Goal: Information Seeking & Learning: Learn about a topic

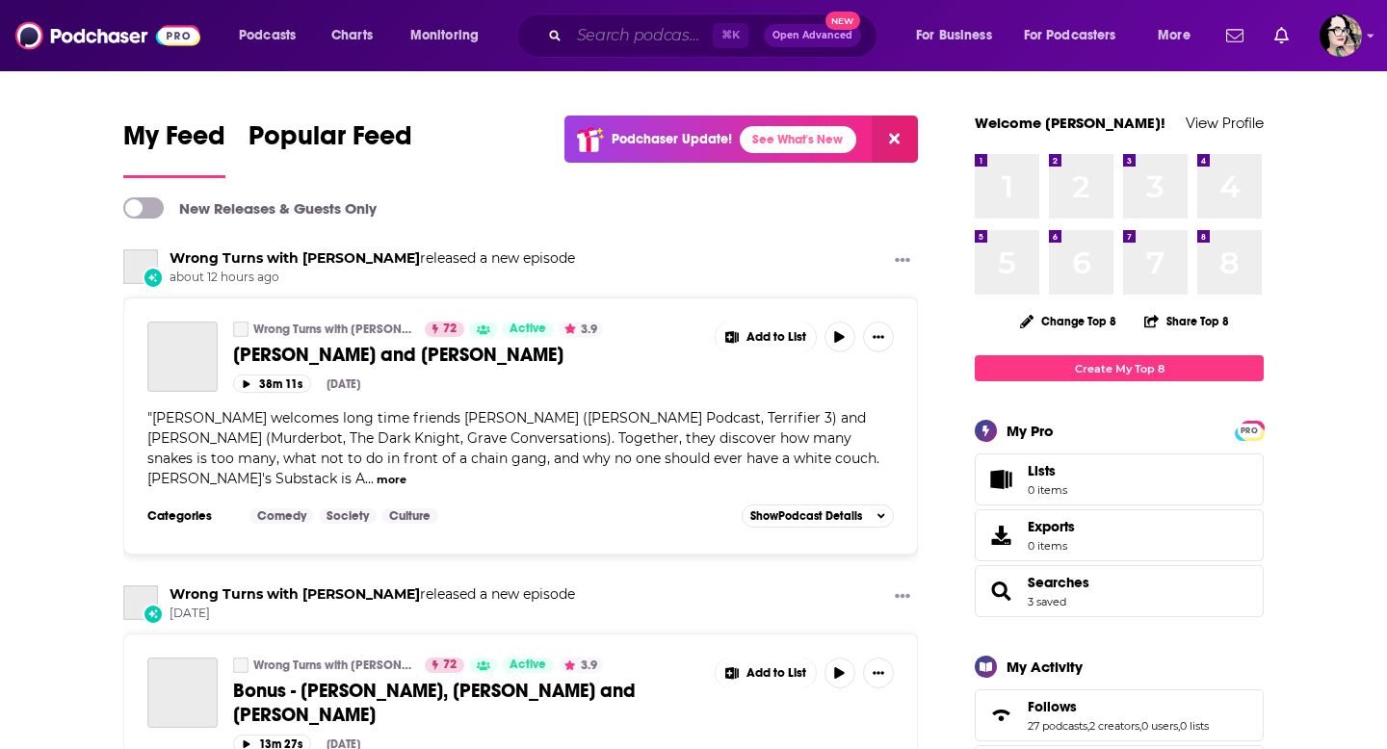
click at [603, 34] on input "Search podcasts, credits, & more..." at bounding box center [641, 35] width 144 height 31
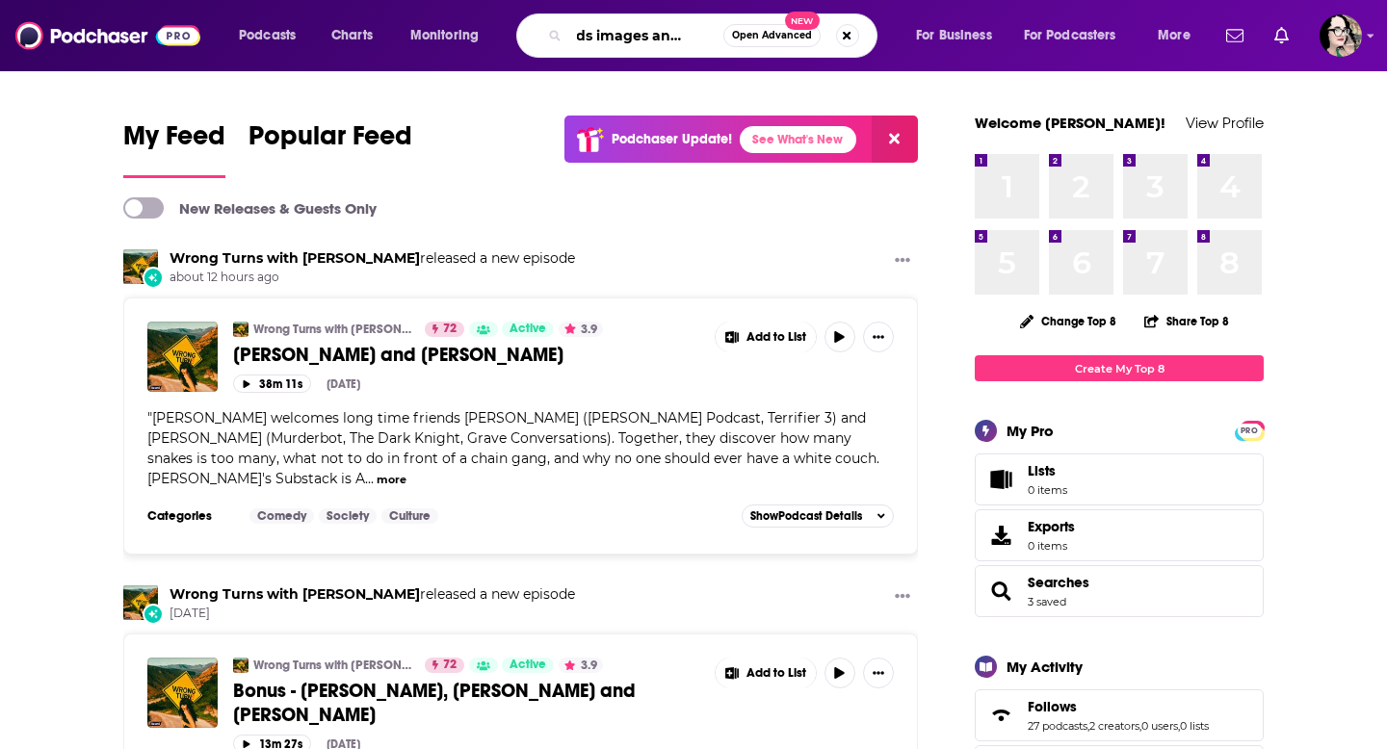
scroll to position [0, 44]
type input "words images and worlds"
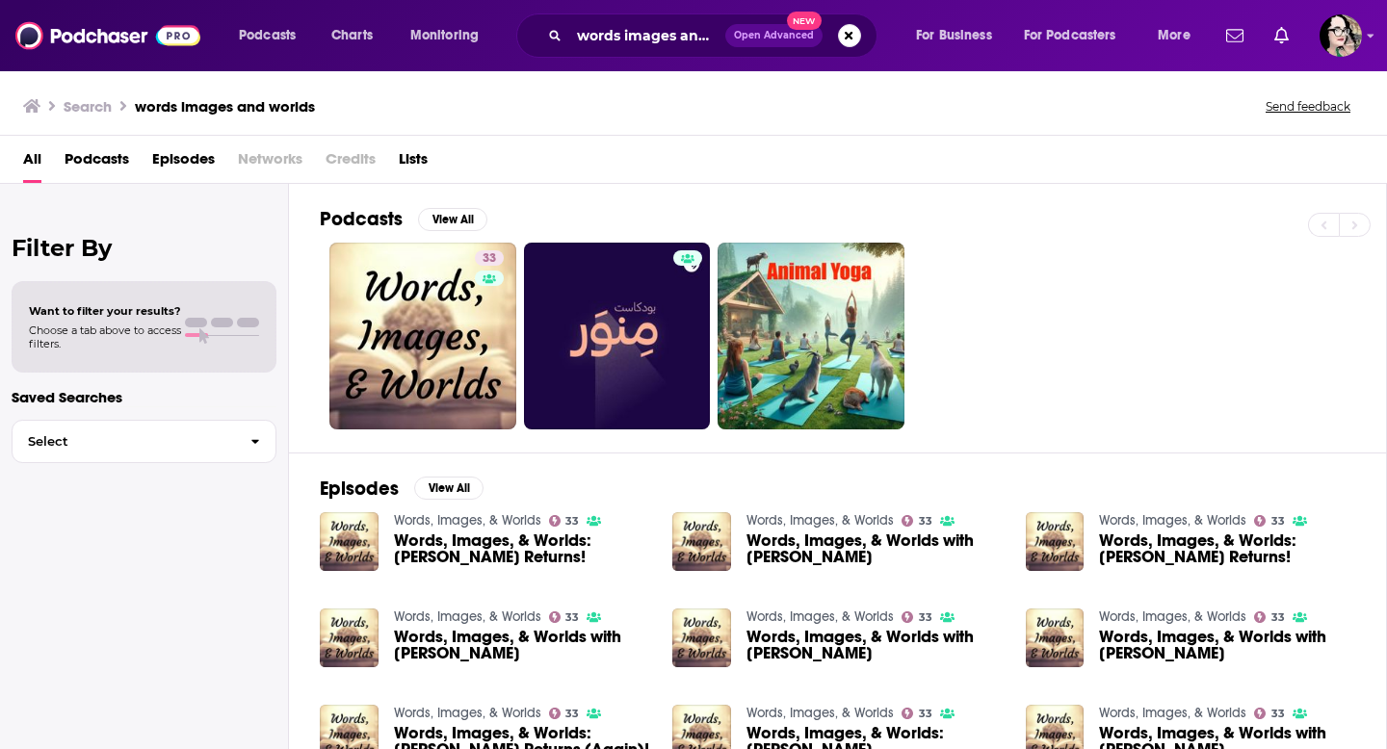
click at [454, 540] on span "Words, Images, & Worlds: [PERSON_NAME] Returns!" at bounding box center [522, 549] width 256 height 33
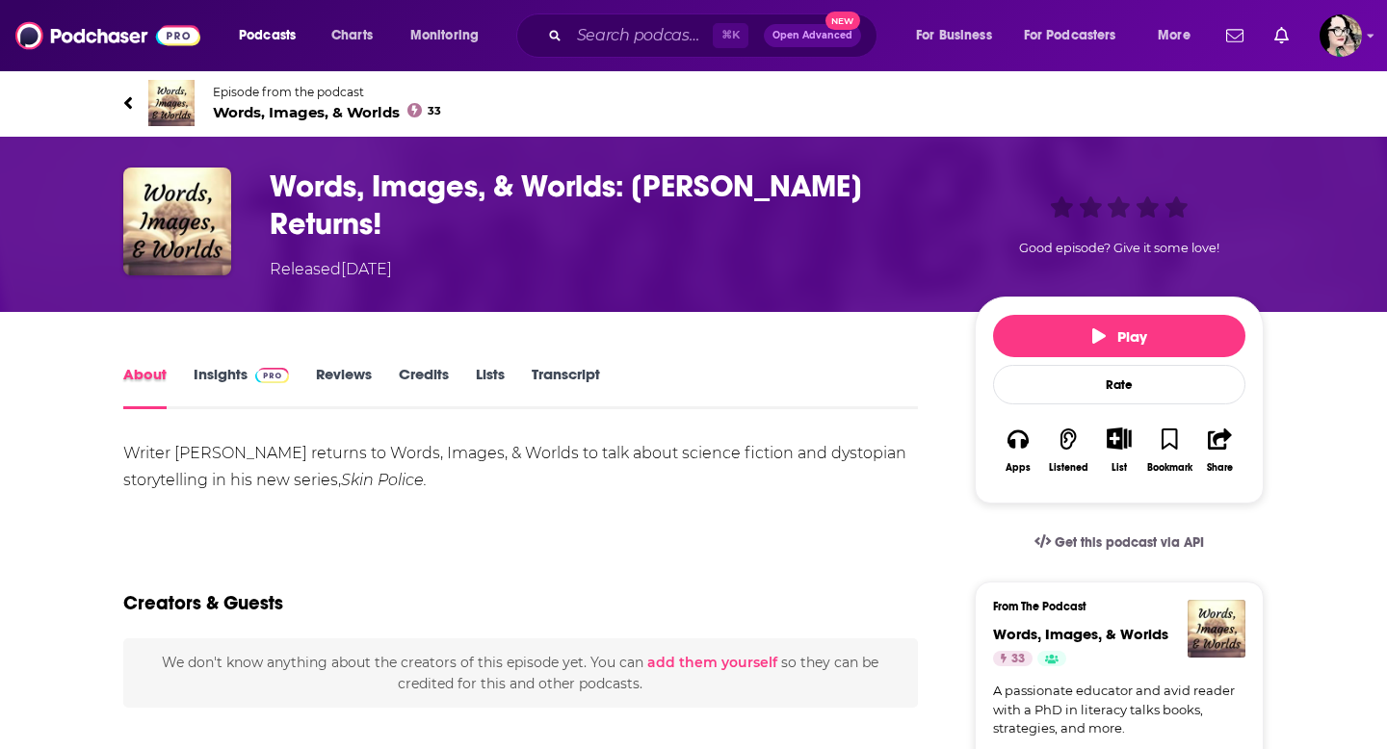
click at [182, 370] on div "About" at bounding box center [158, 387] width 70 height 44
click at [234, 382] on link "Insights" at bounding box center [241, 387] width 95 height 44
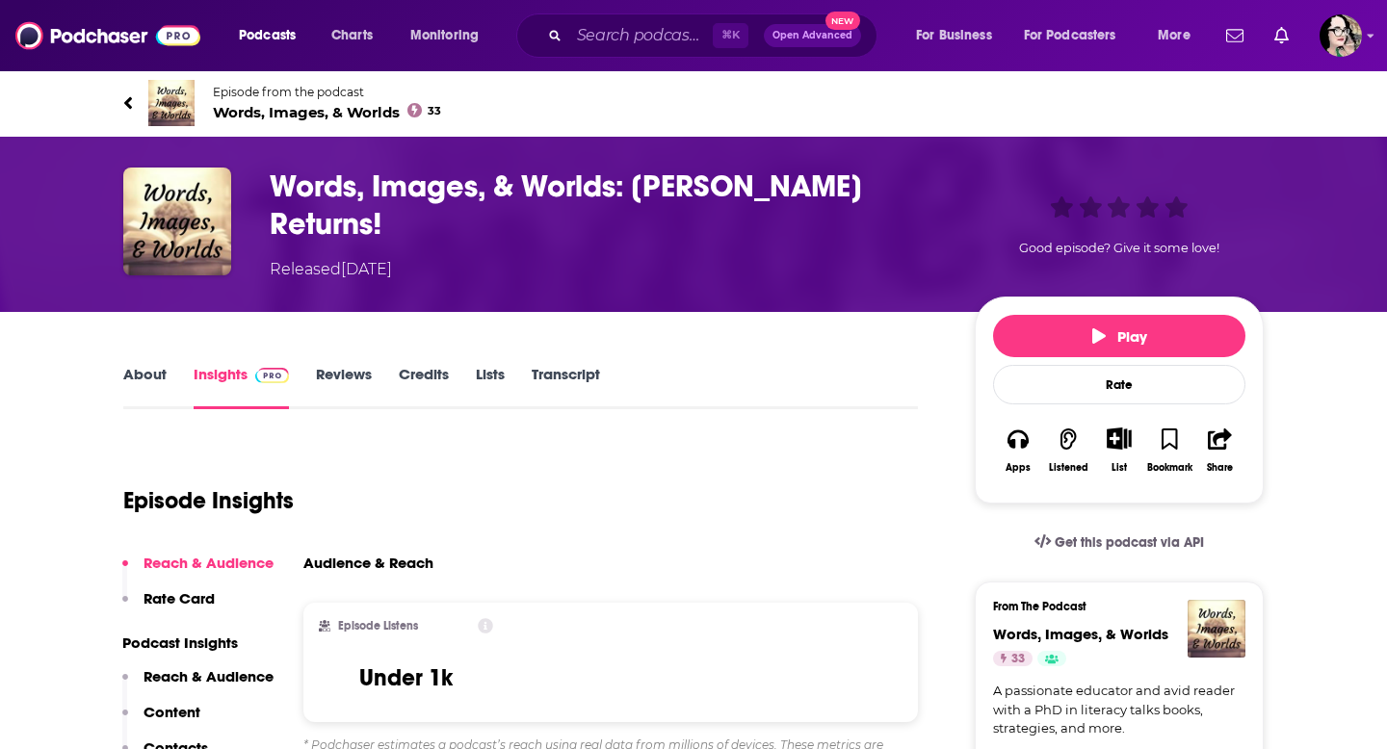
click at [164, 376] on link "About" at bounding box center [144, 387] width 43 height 44
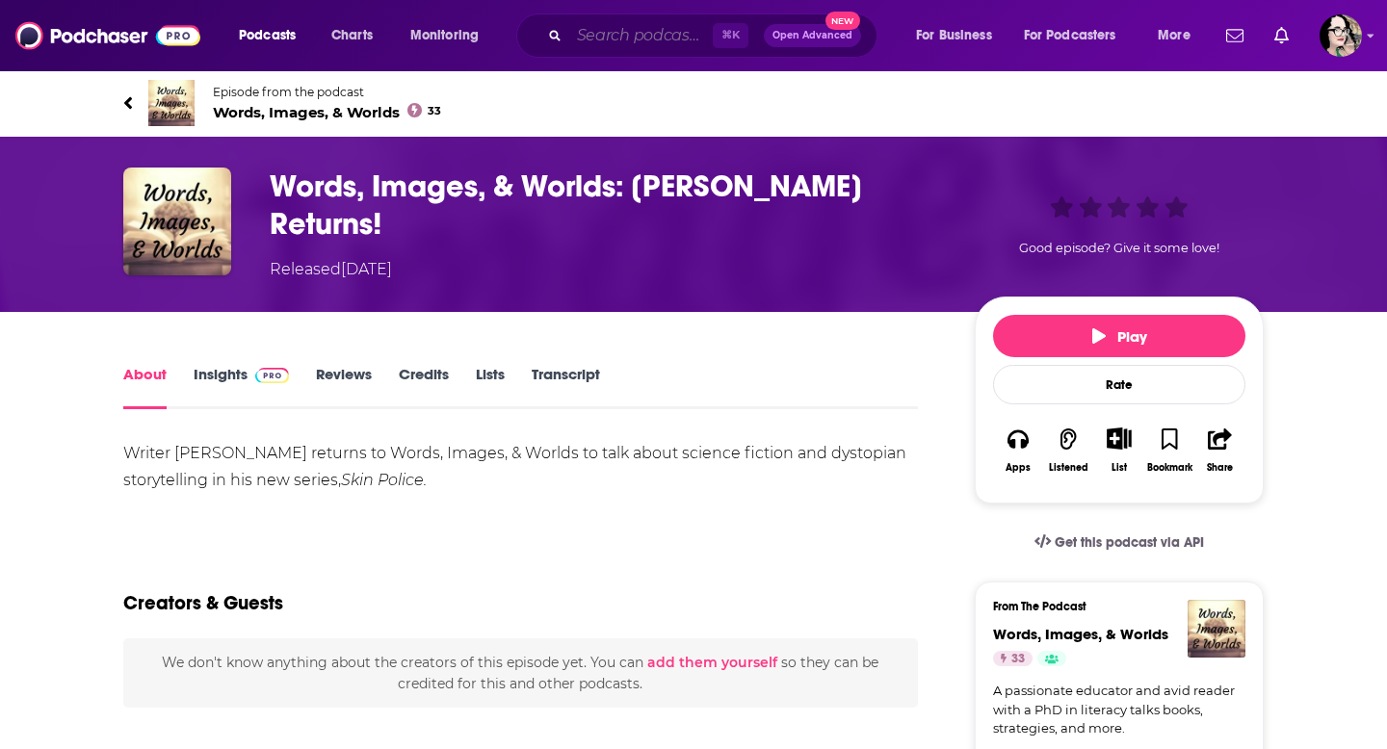
click at [676, 42] on input "Search podcasts, credits, & more..." at bounding box center [641, 35] width 144 height 31
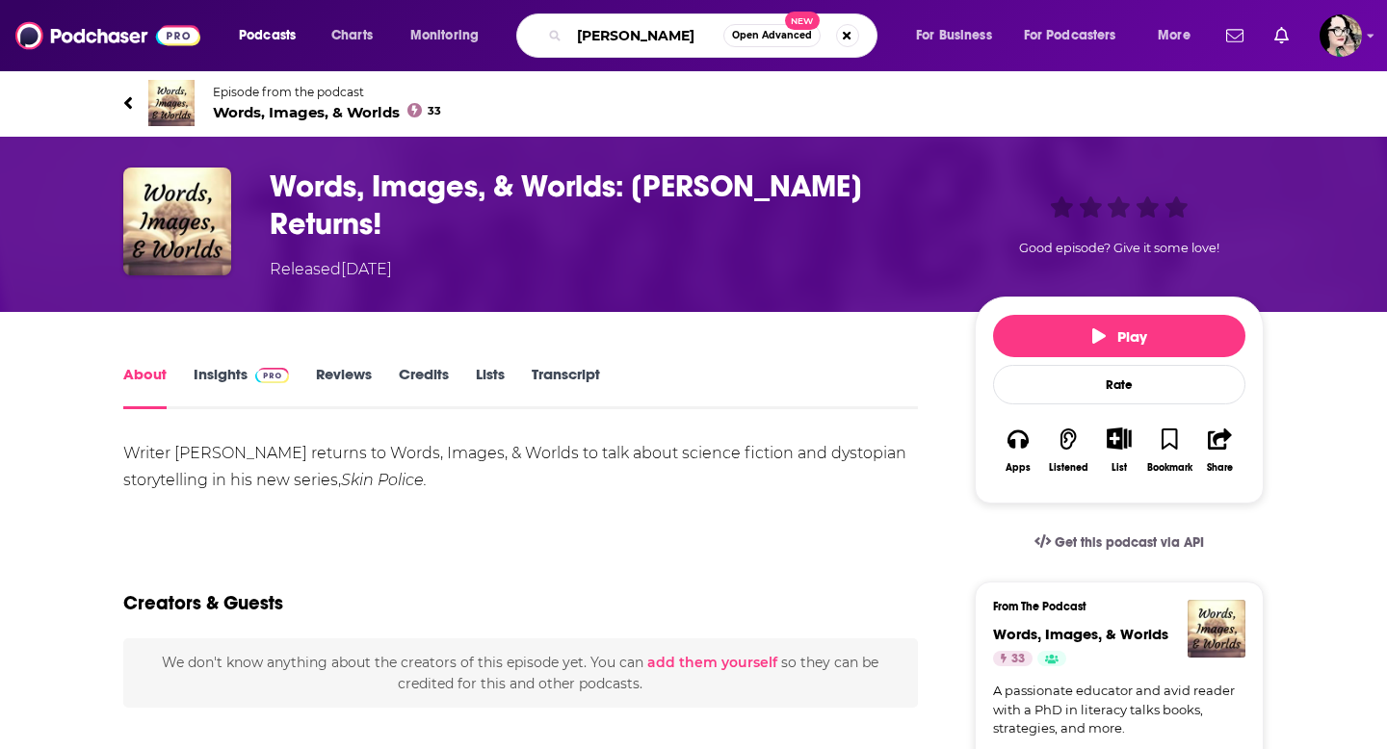
type input "[PERSON_NAME]"
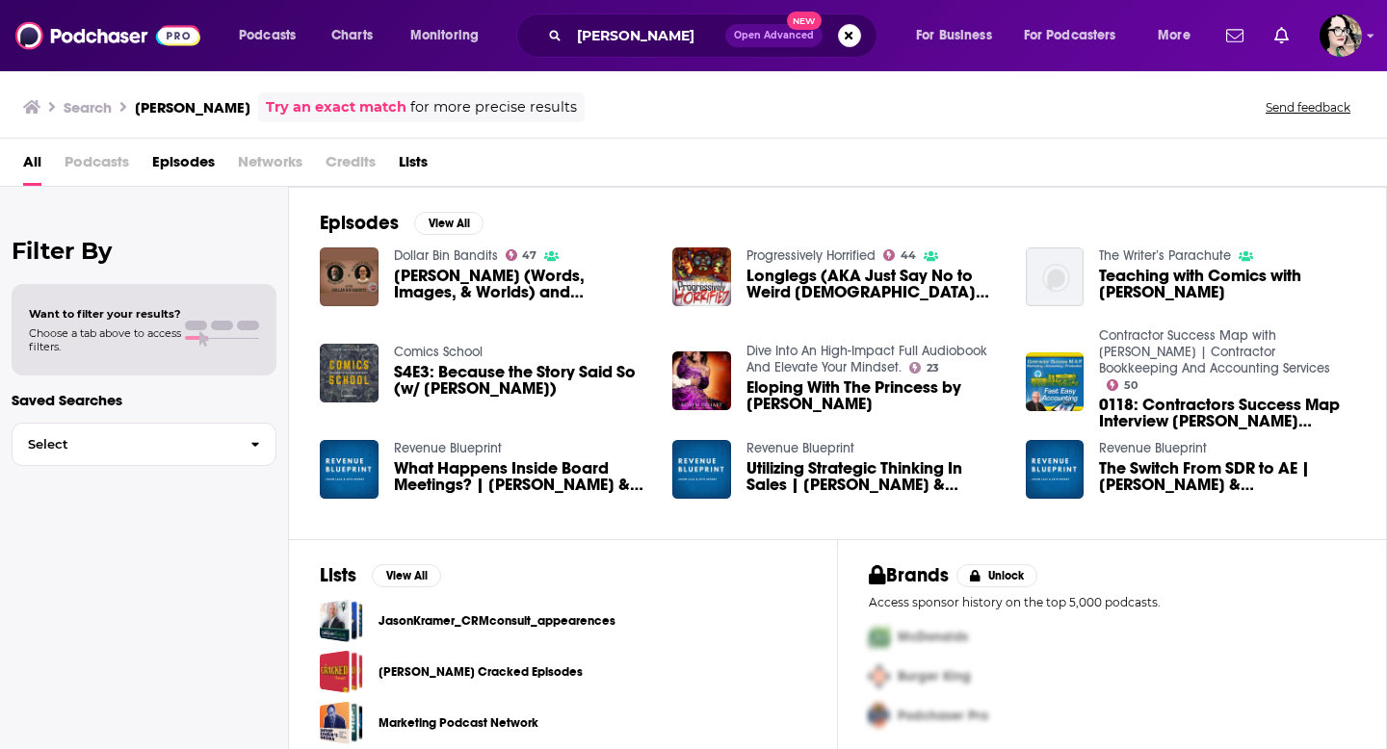
click at [468, 289] on span "[PERSON_NAME] (Words, Images, & Worlds) and [PERSON_NAME] (Comics Culture)" at bounding box center [522, 284] width 256 height 33
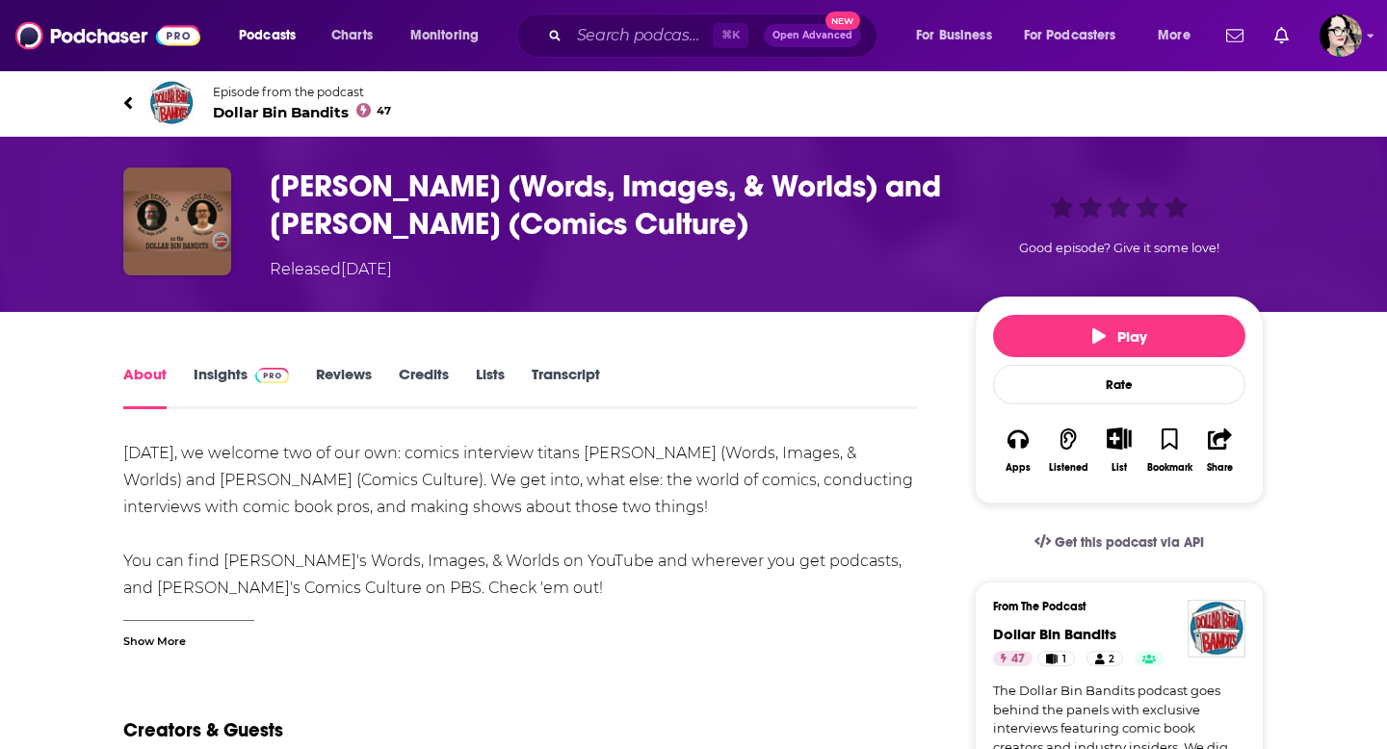
click at [266, 110] on span "Dollar Bin Bandits 47" at bounding box center [302, 112] width 178 height 18
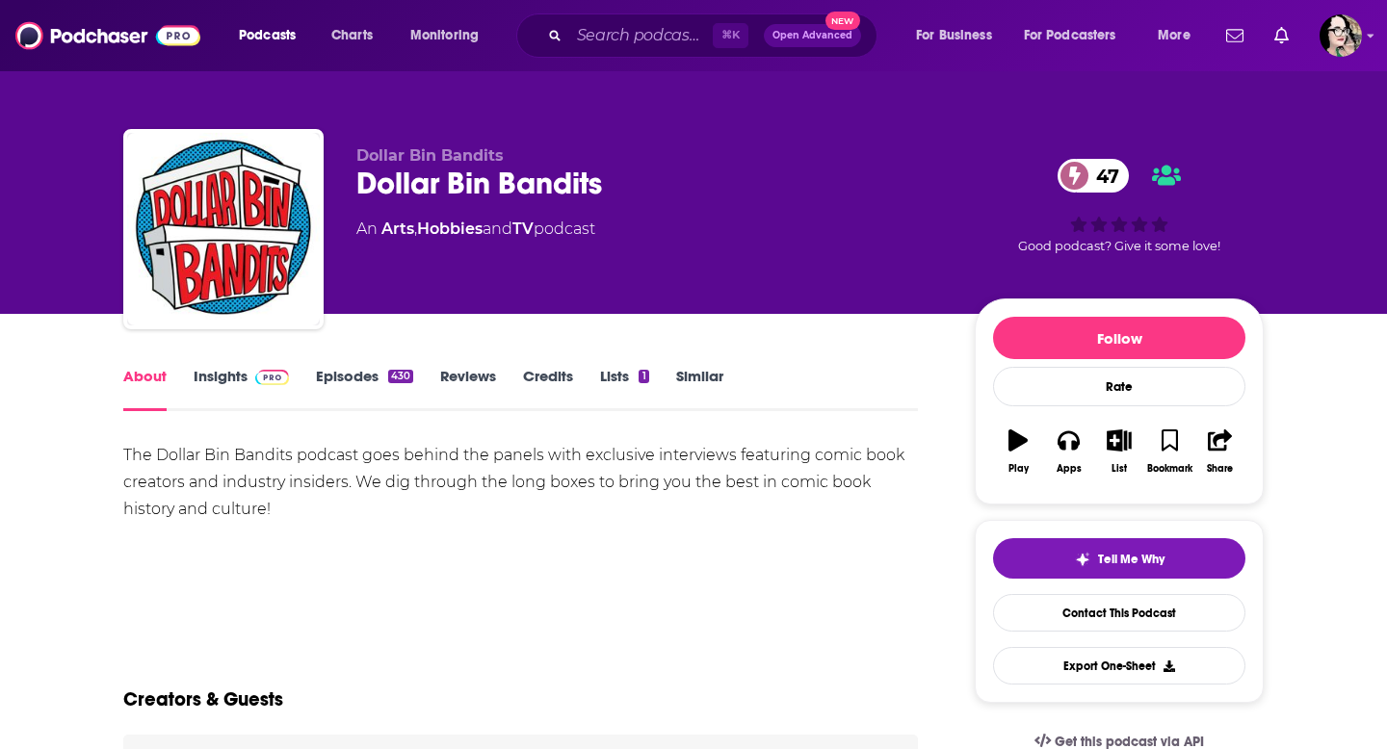
click at [151, 375] on link "About" at bounding box center [144, 389] width 43 height 44
click at [355, 383] on link "Episodes 430" at bounding box center [364, 389] width 97 height 44
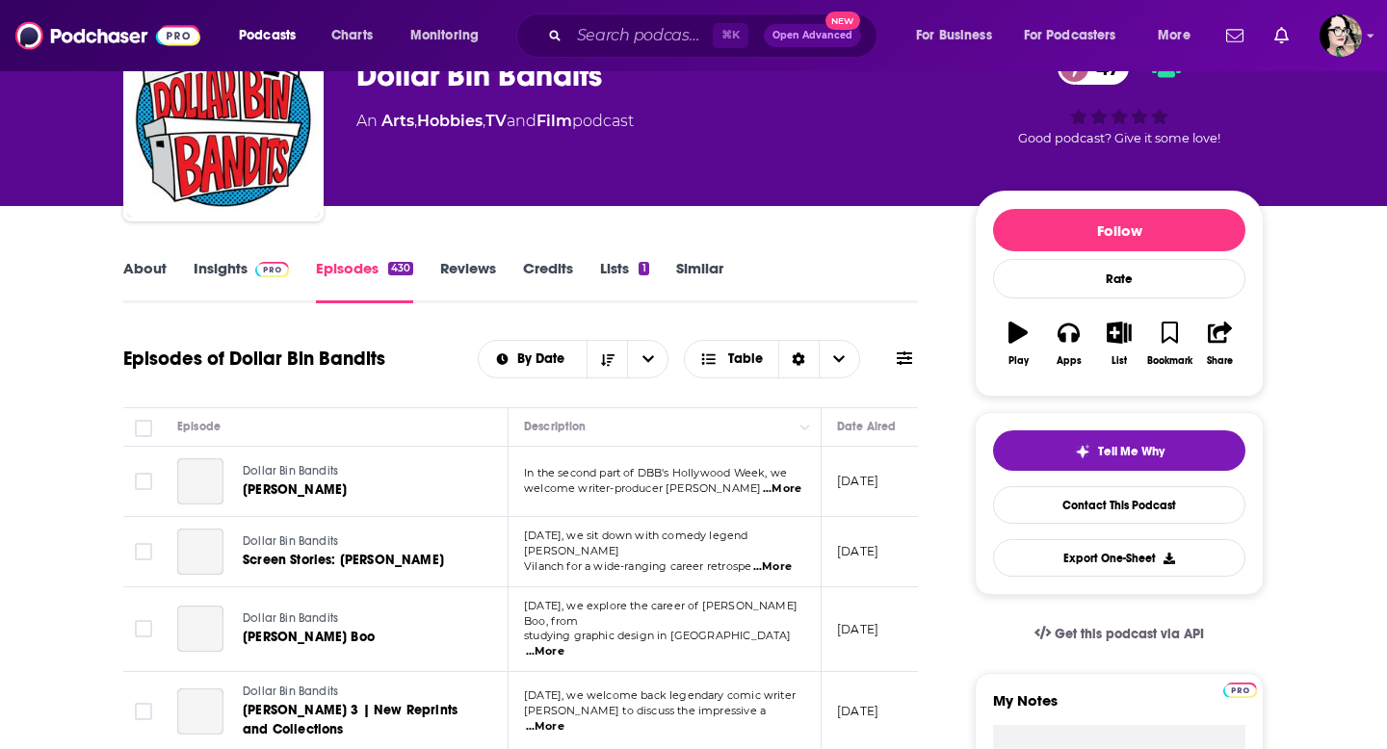
scroll to position [144, 0]
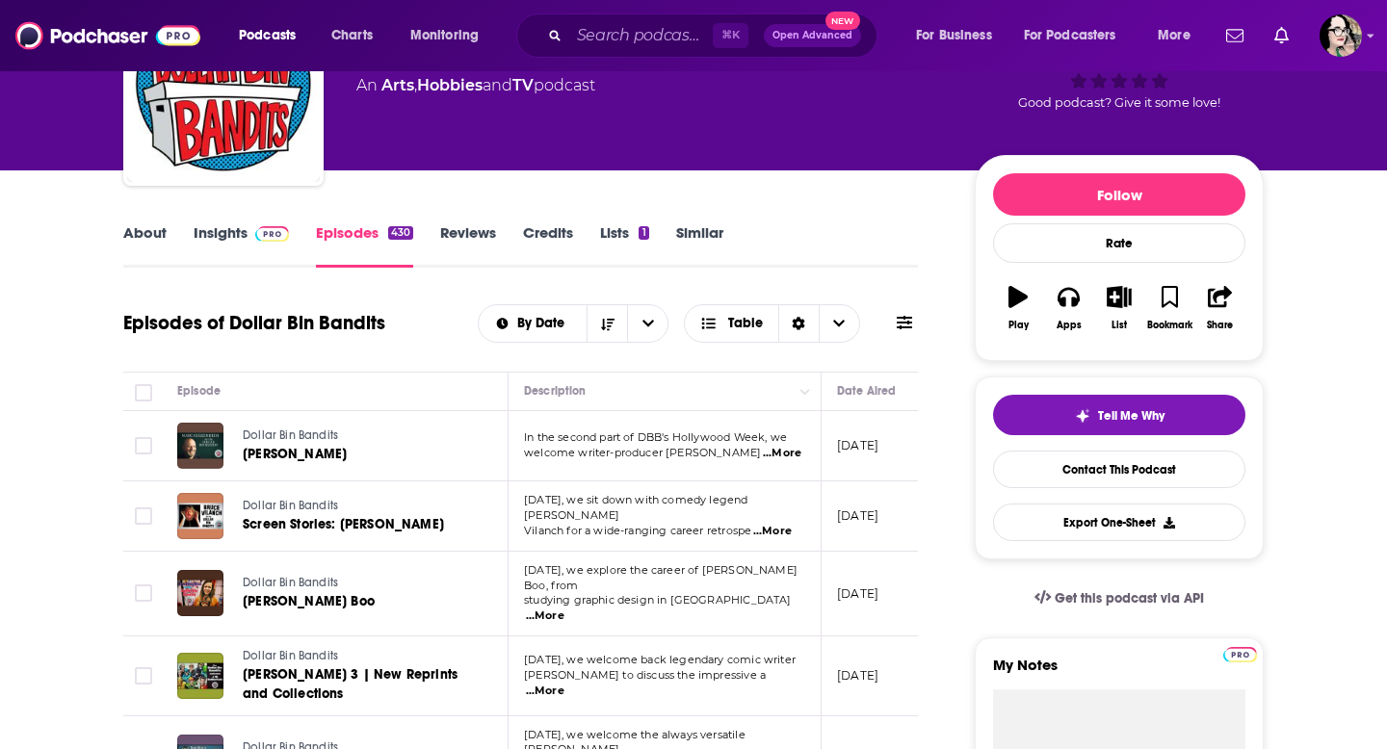
click at [237, 235] on link "Insights" at bounding box center [241, 245] width 95 height 44
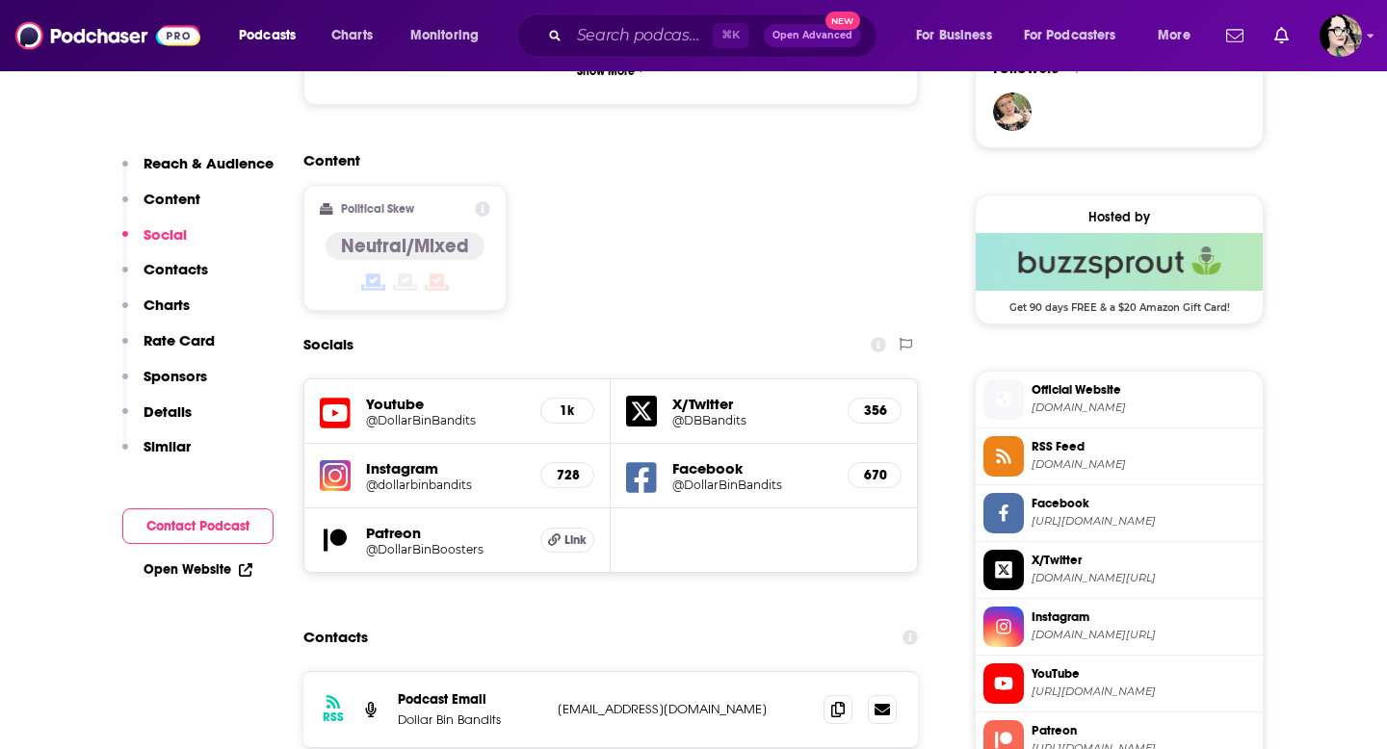
scroll to position [1441, 0]
click at [837, 700] on icon at bounding box center [837, 707] width 13 height 15
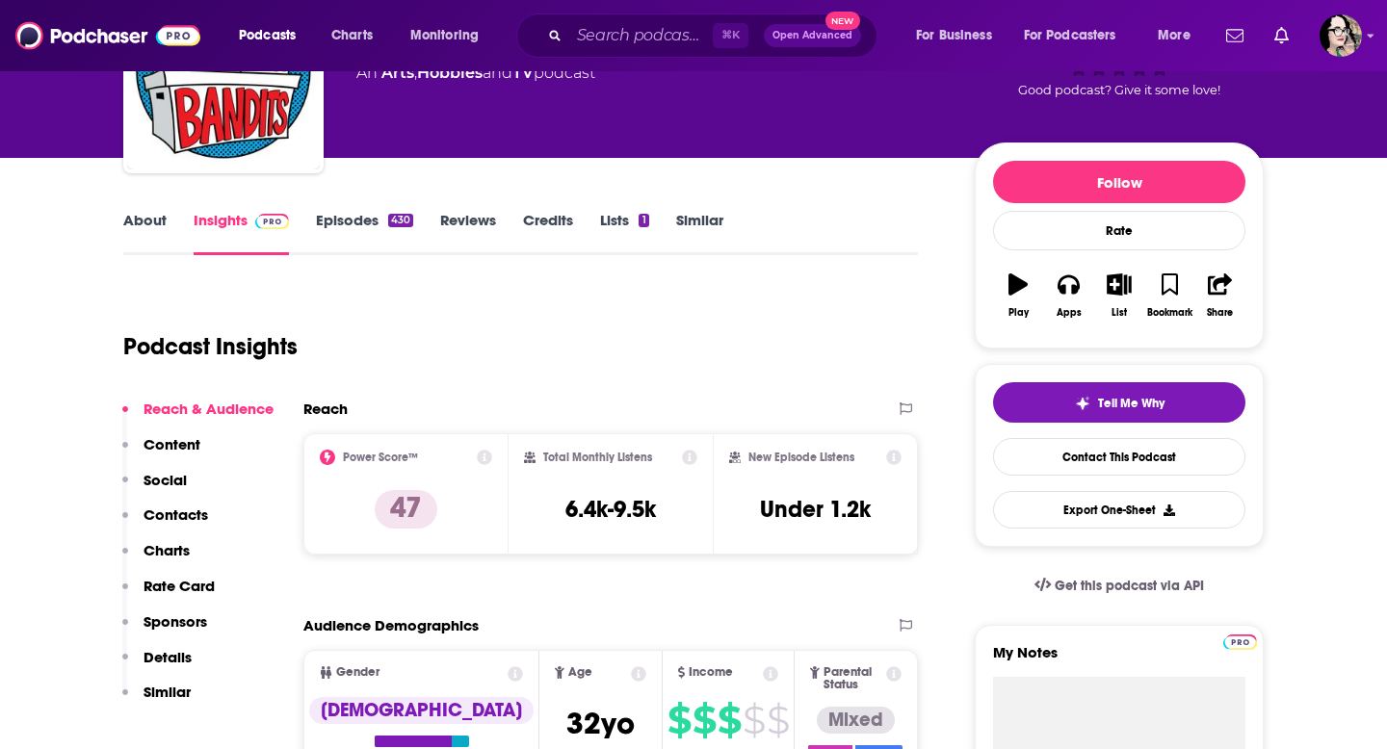
scroll to position [0, 0]
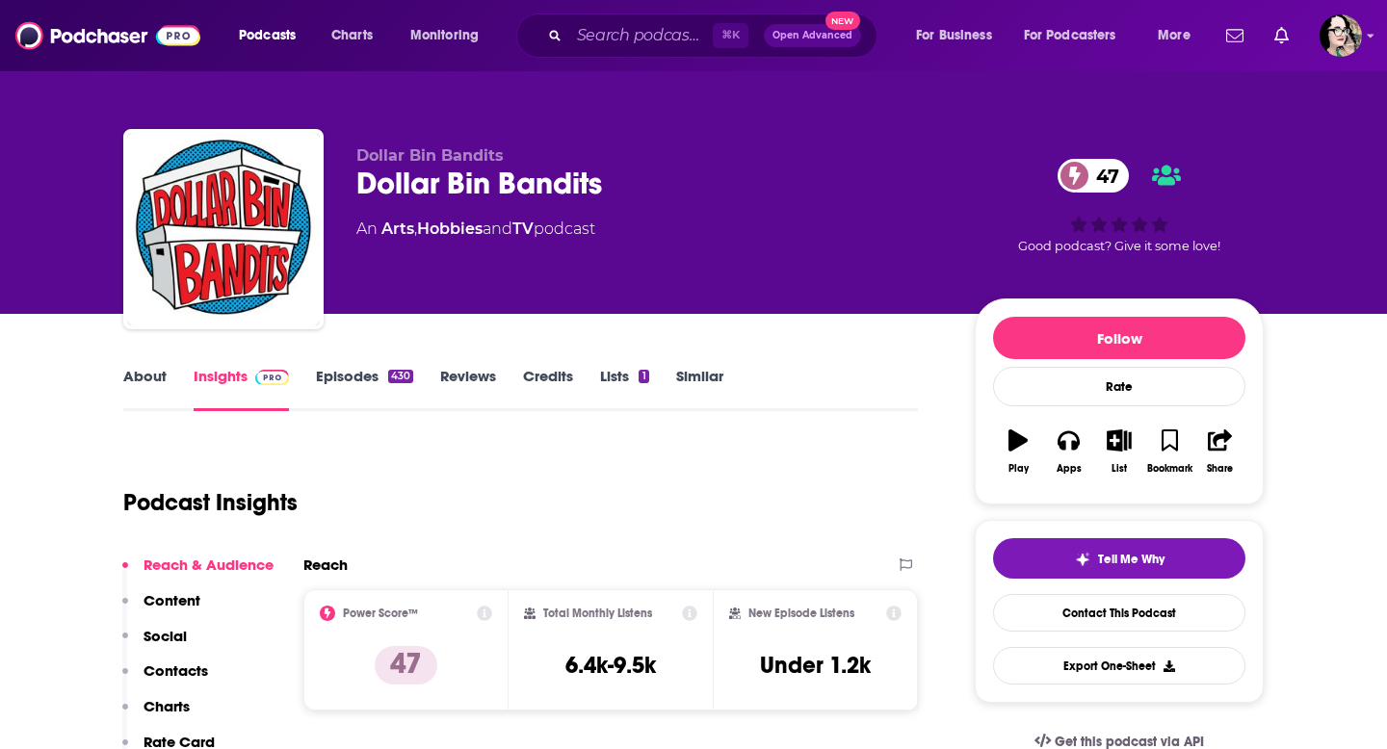
click at [148, 373] on link "About" at bounding box center [144, 389] width 43 height 44
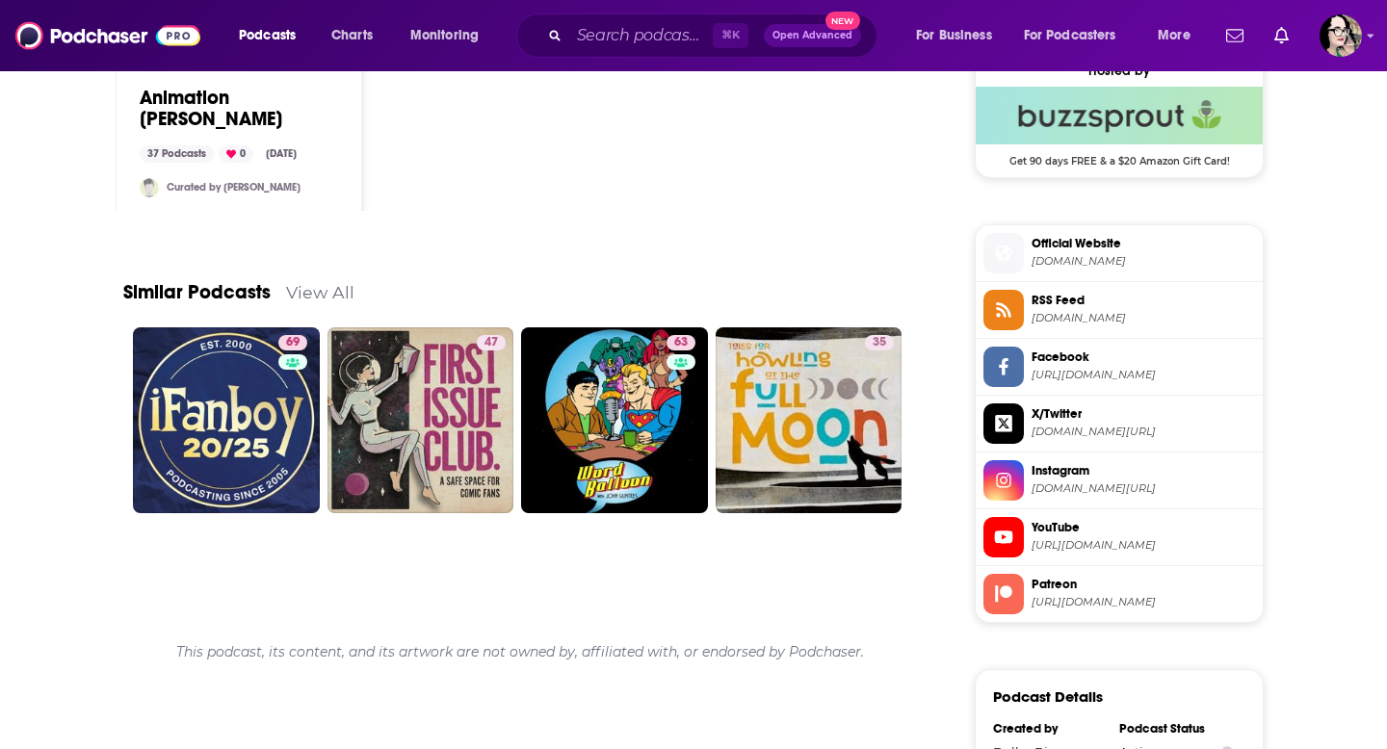
scroll to position [1591, 0]
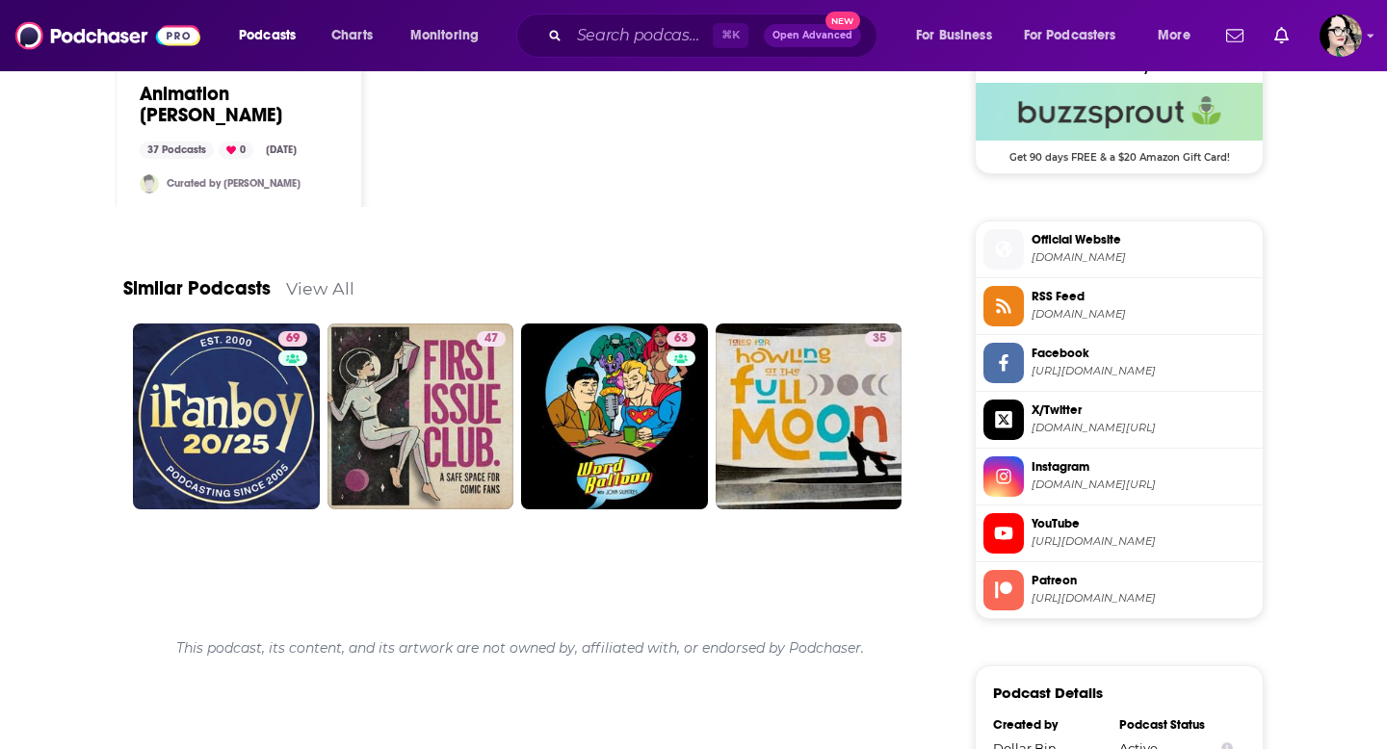
click at [1147, 262] on span "[DOMAIN_NAME]" at bounding box center [1143, 257] width 223 height 14
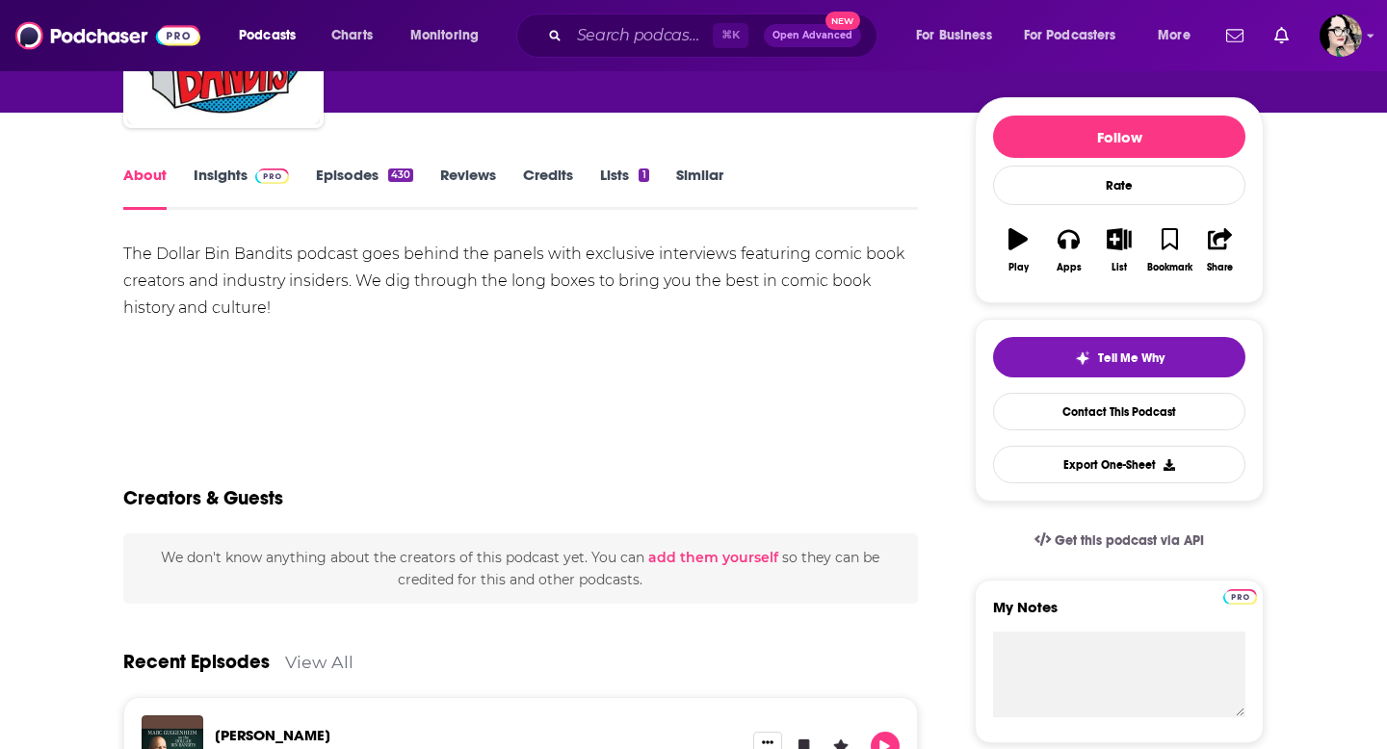
scroll to position [0, 0]
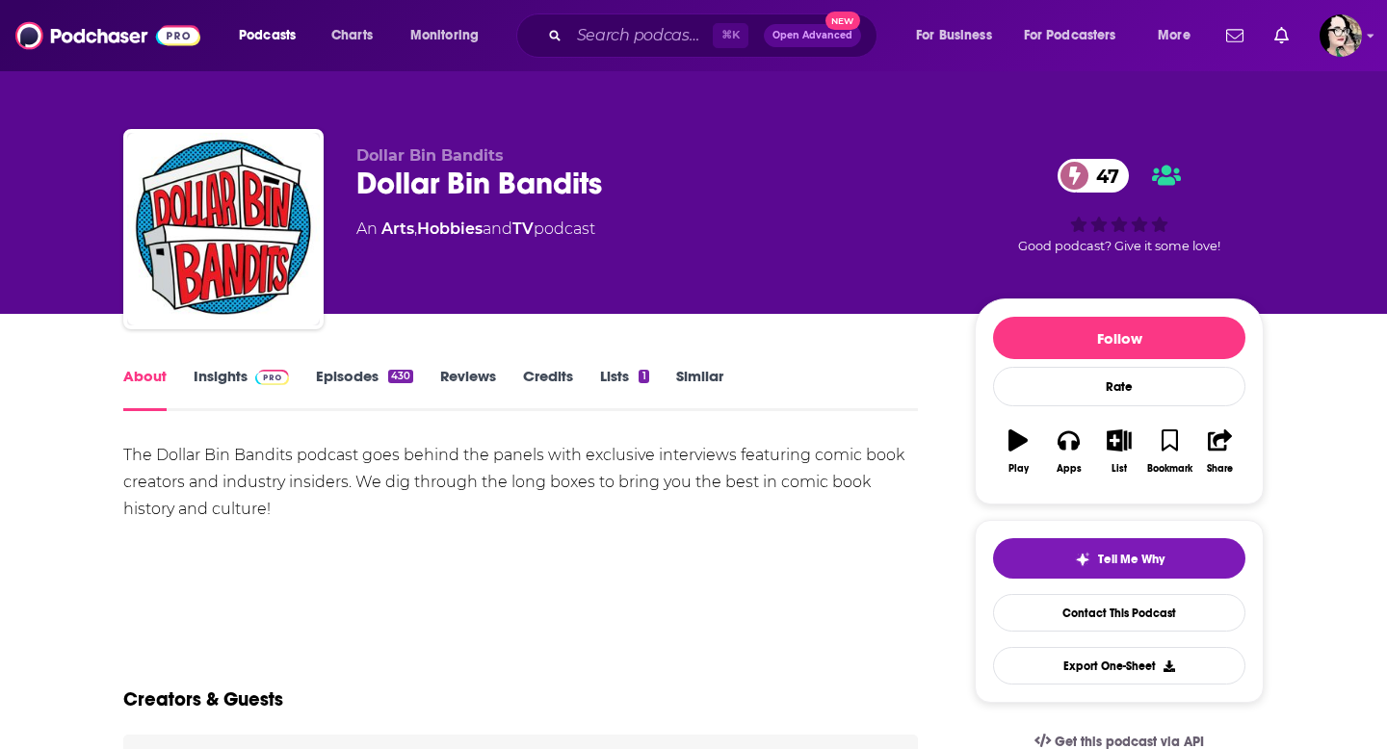
click at [346, 382] on link "Episodes 430" at bounding box center [364, 389] width 97 height 44
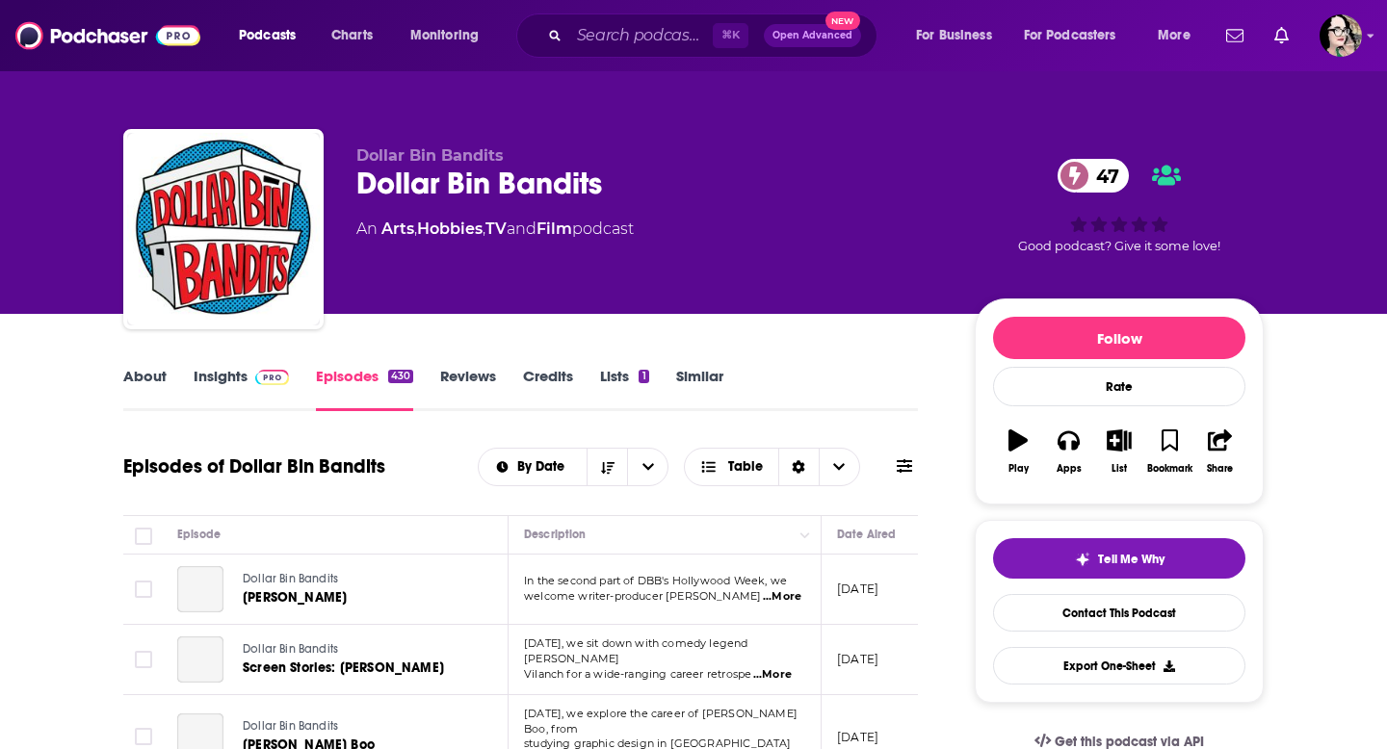
scroll to position [185, 0]
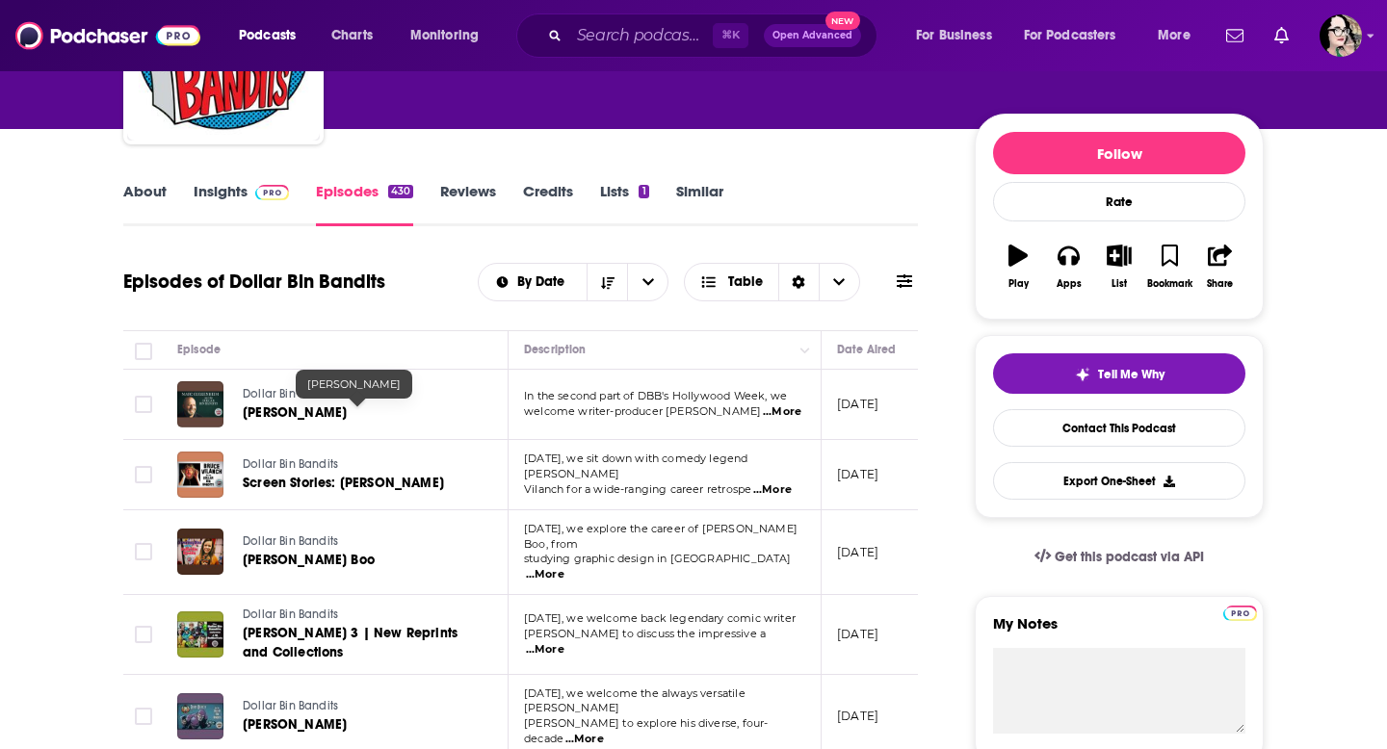
click at [338, 412] on span "[PERSON_NAME]" at bounding box center [295, 413] width 104 height 16
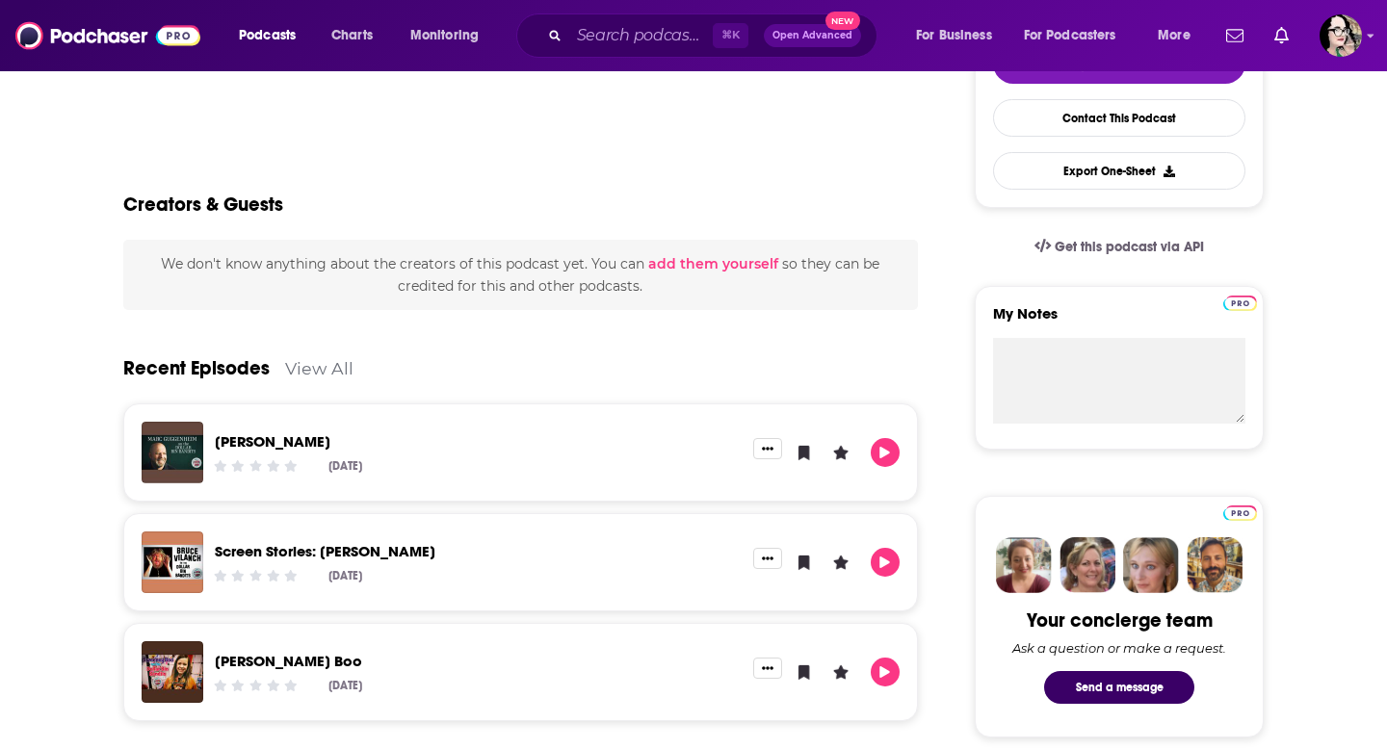
scroll to position [500, 0]
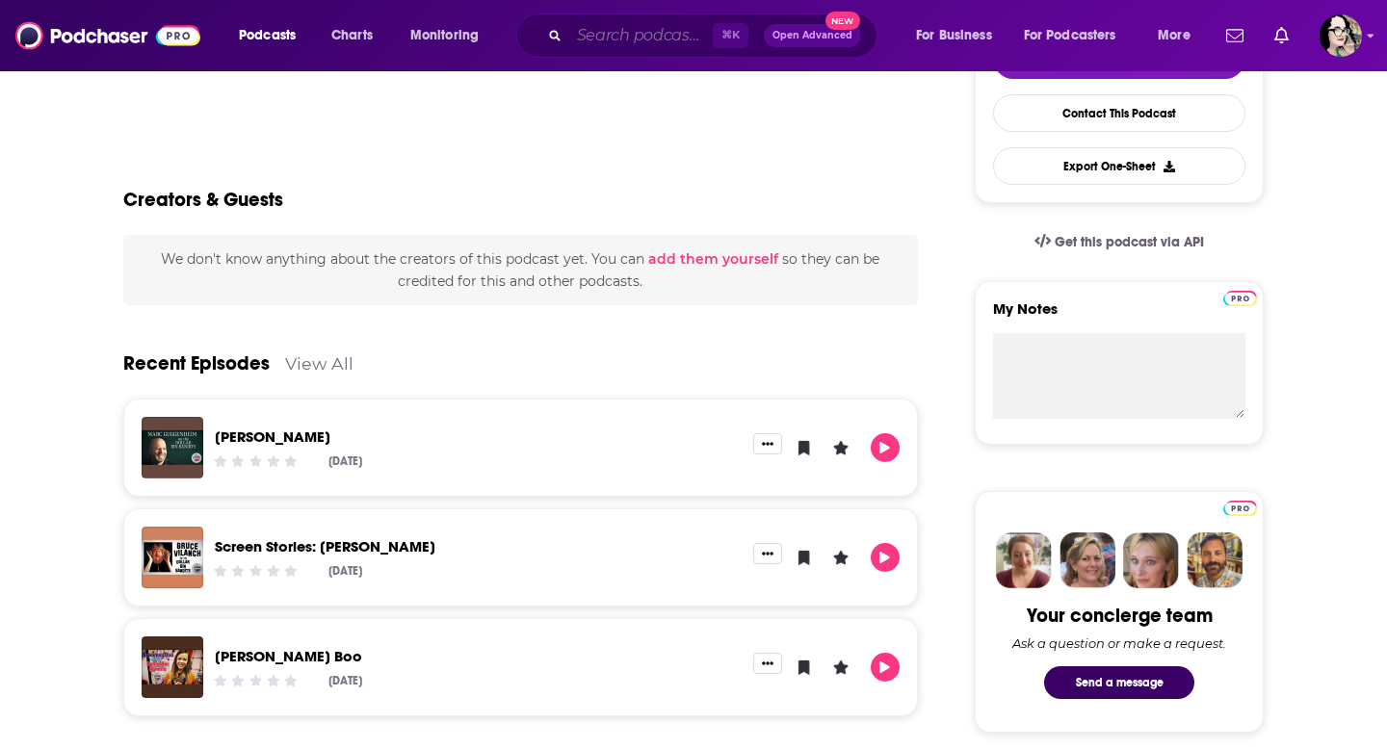
click at [620, 23] on input "Search podcasts, credits, & more..." at bounding box center [641, 35] width 144 height 31
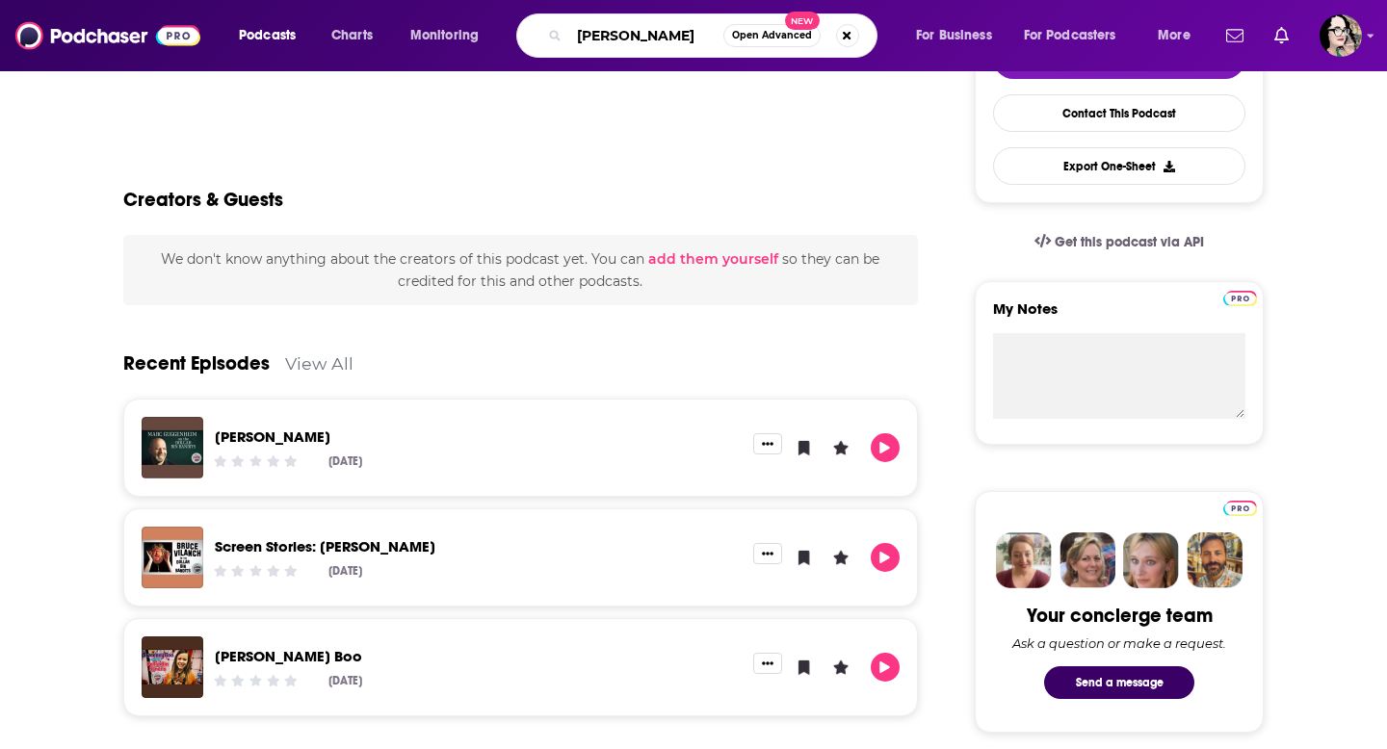
type input "joe marcello"
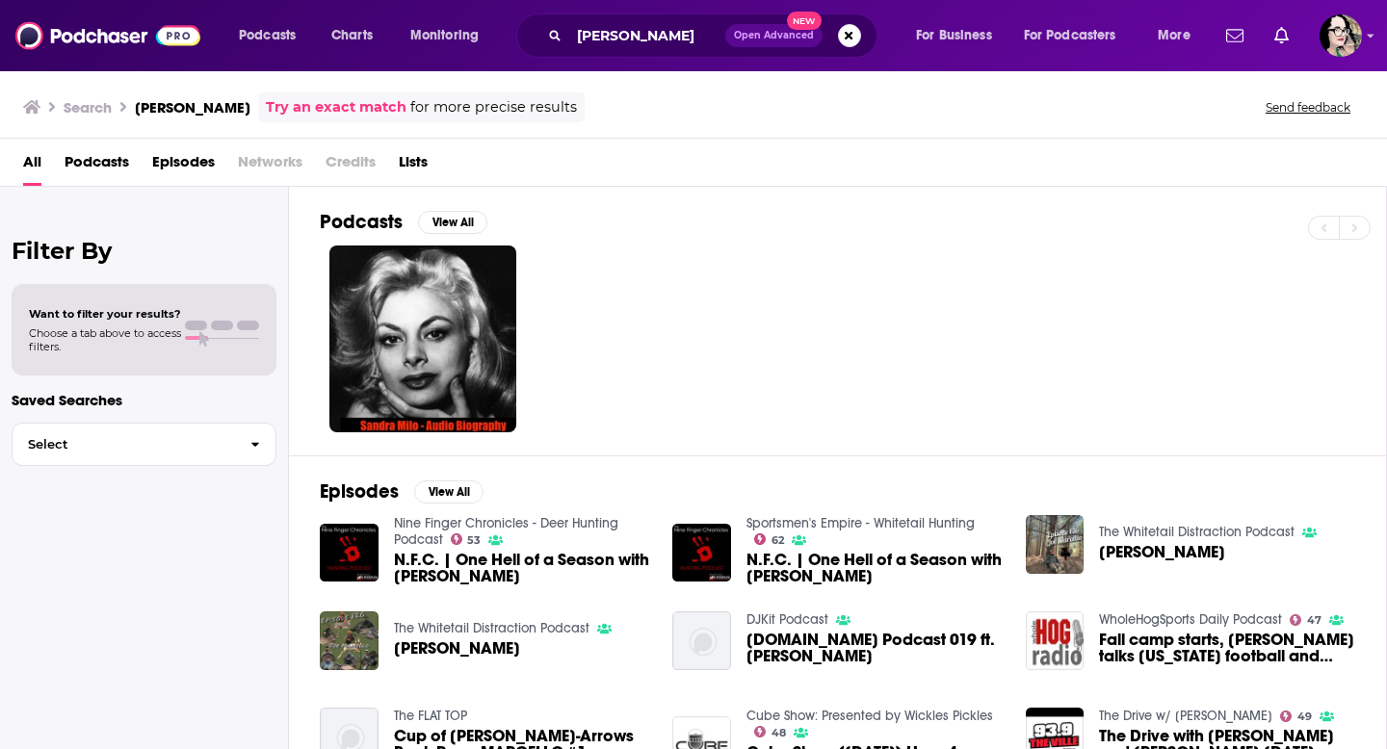
click at [1120, 565] on div "Joe Marcello" at bounding box center [1208, 555] width 218 height 22
click at [1121, 546] on span "Joe Marcello" at bounding box center [1162, 552] width 126 height 16
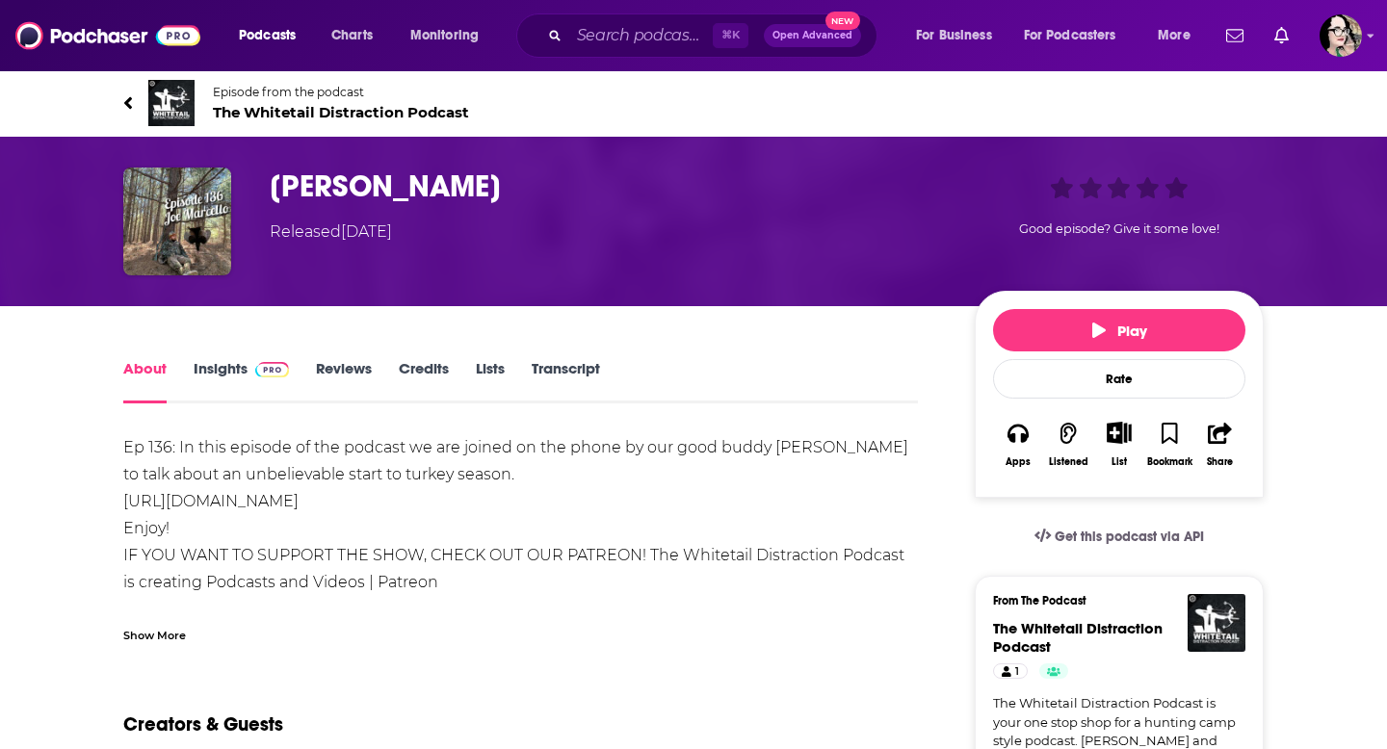
click at [360, 191] on h1 "Joe Marcello" at bounding box center [607, 187] width 674 height 38
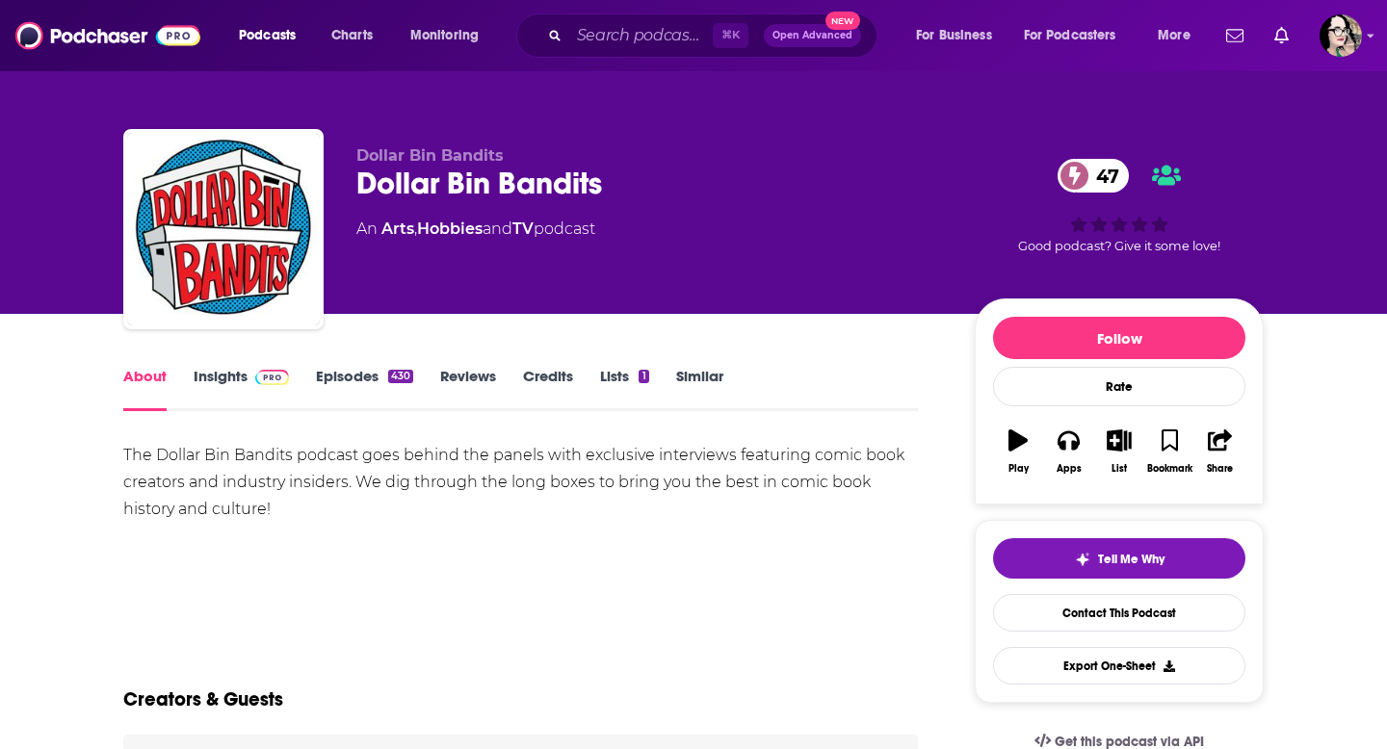
click at [353, 374] on link "Episodes 430" at bounding box center [364, 389] width 97 height 44
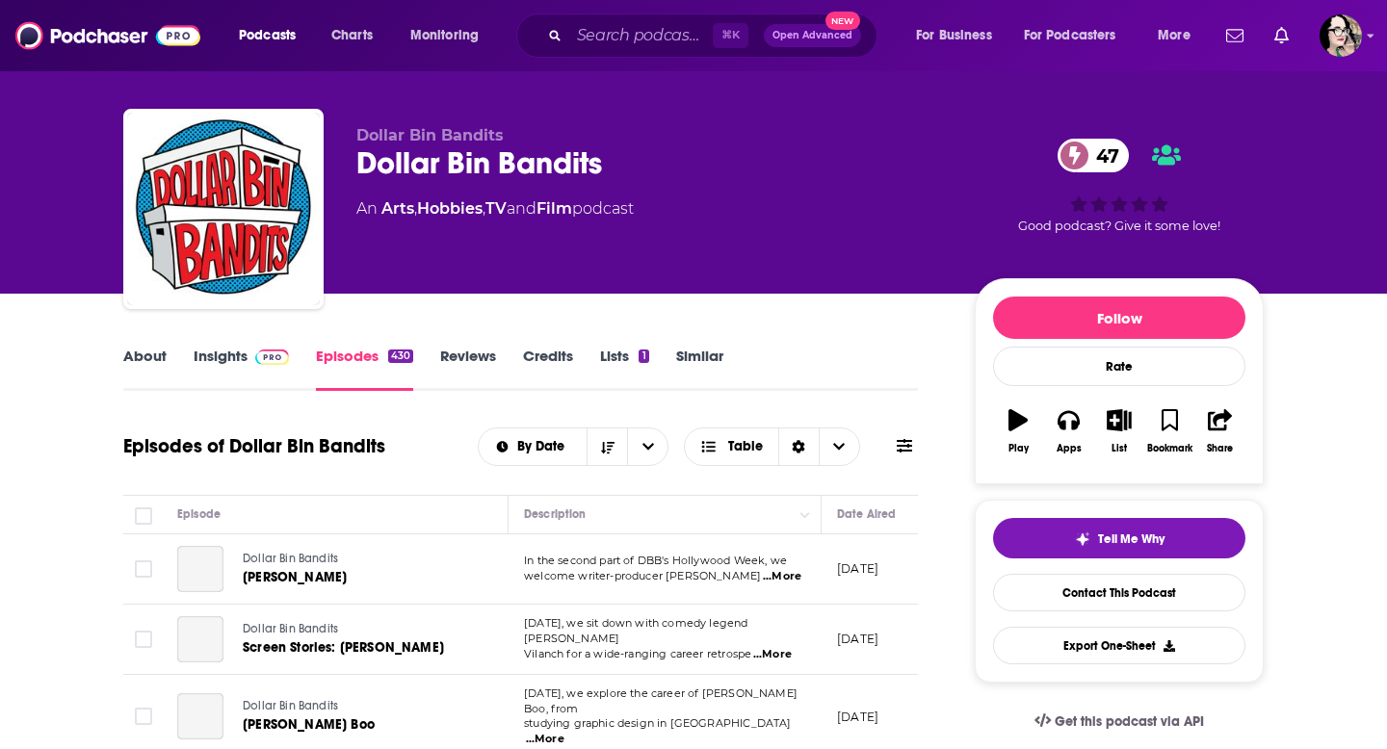
scroll to position [313, 0]
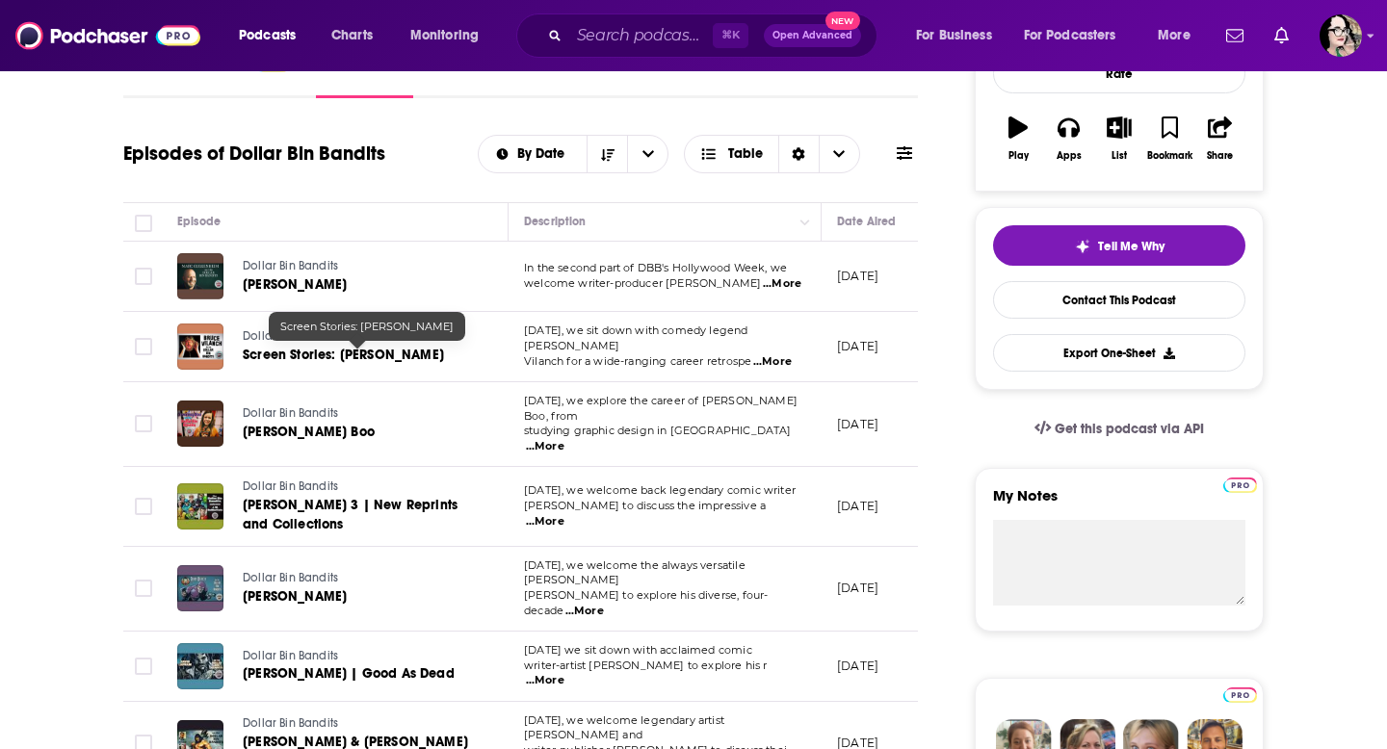
click at [350, 347] on span "Screen Stories: [PERSON_NAME]" at bounding box center [343, 355] width 201 height 16
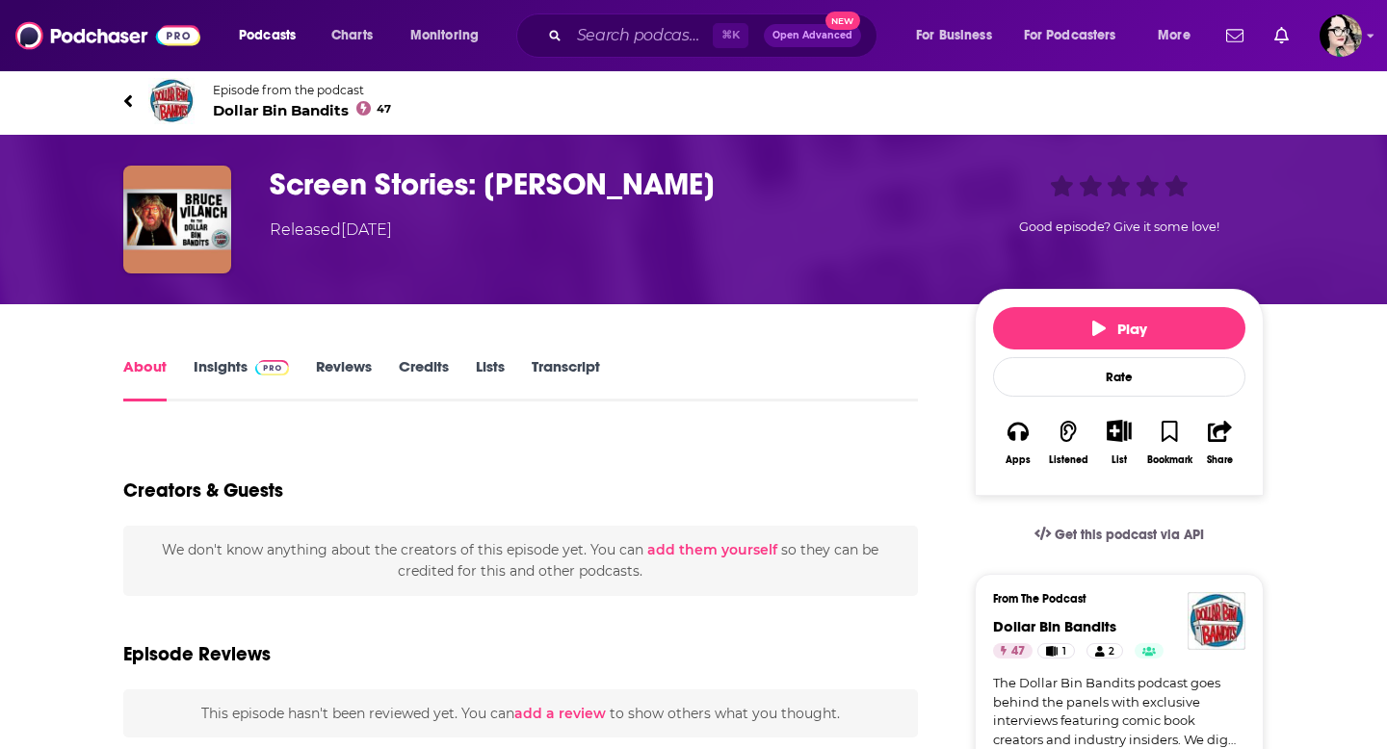
scroll to position [4, 0]
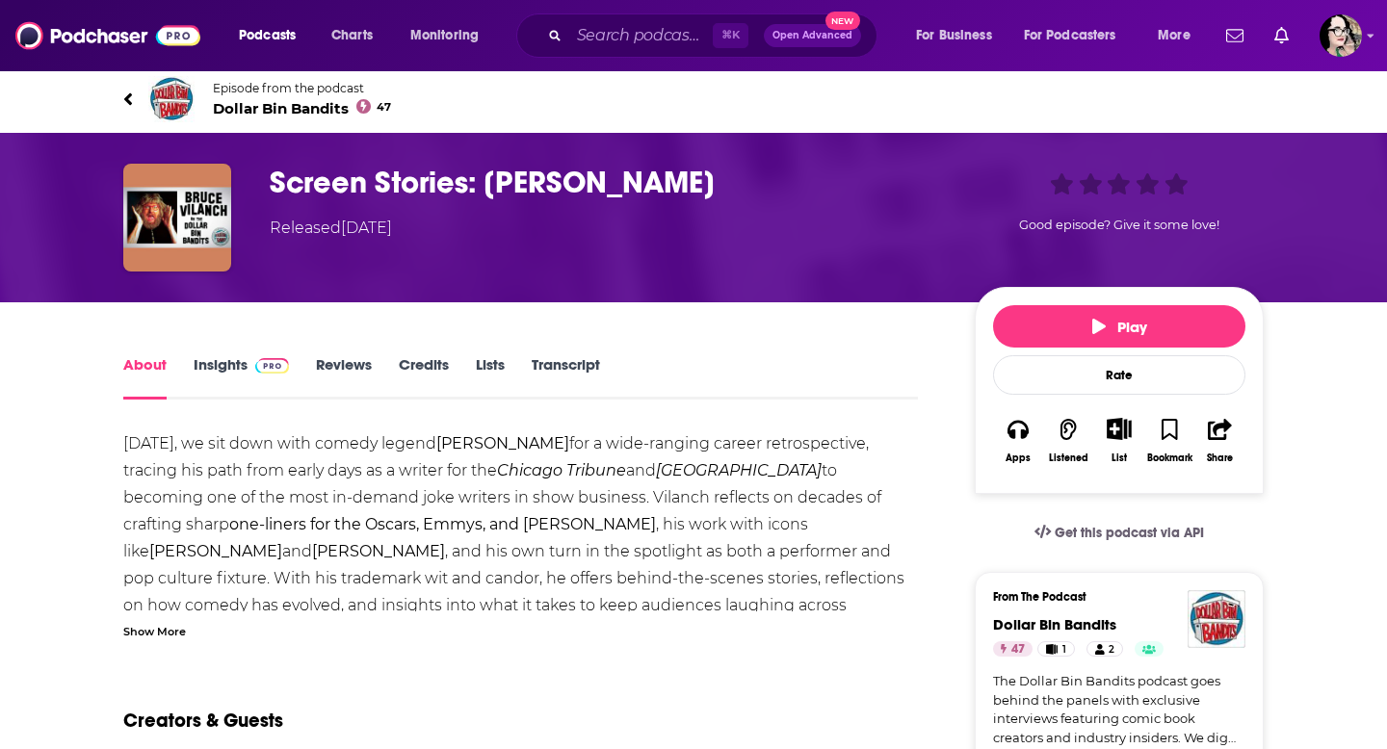
click at [579, 375] on link "Transcript" at bounding box center [566, 377] width 68 height 44
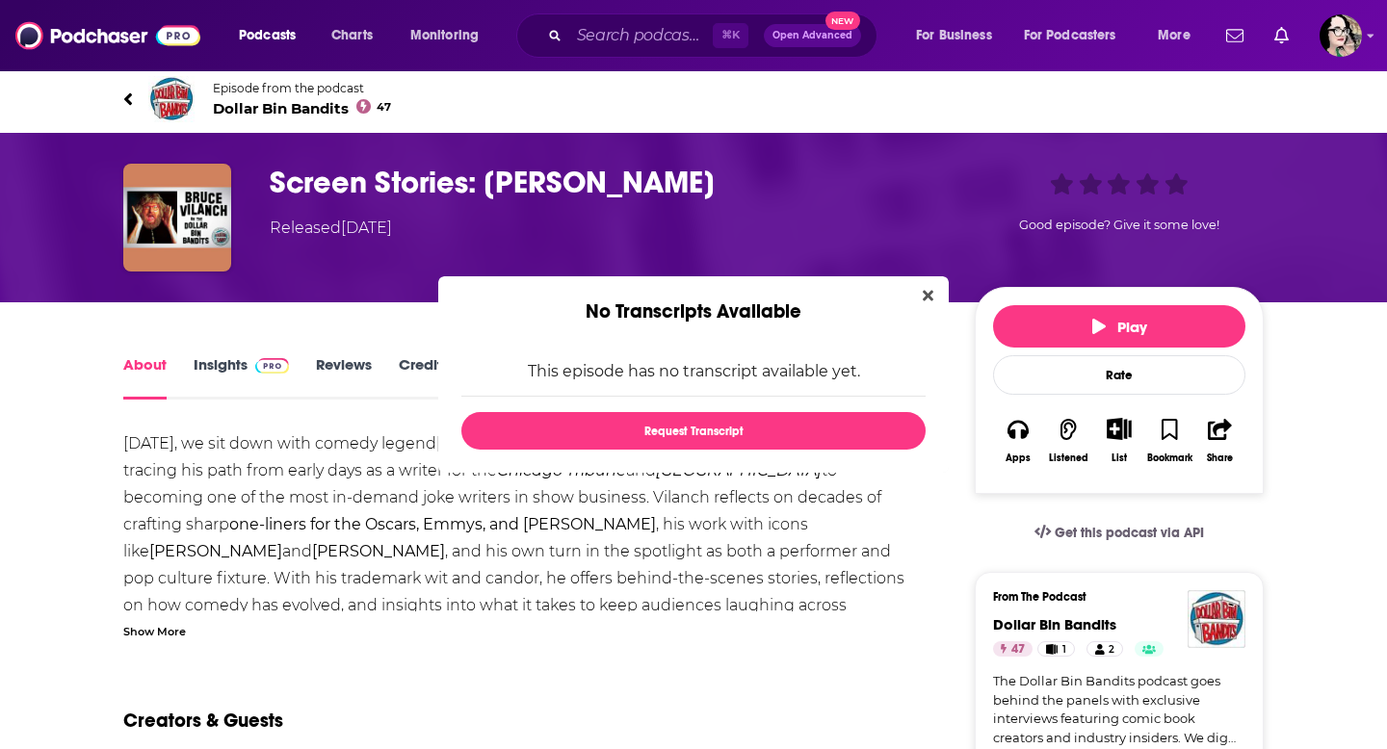
scroll to position [0, 0]
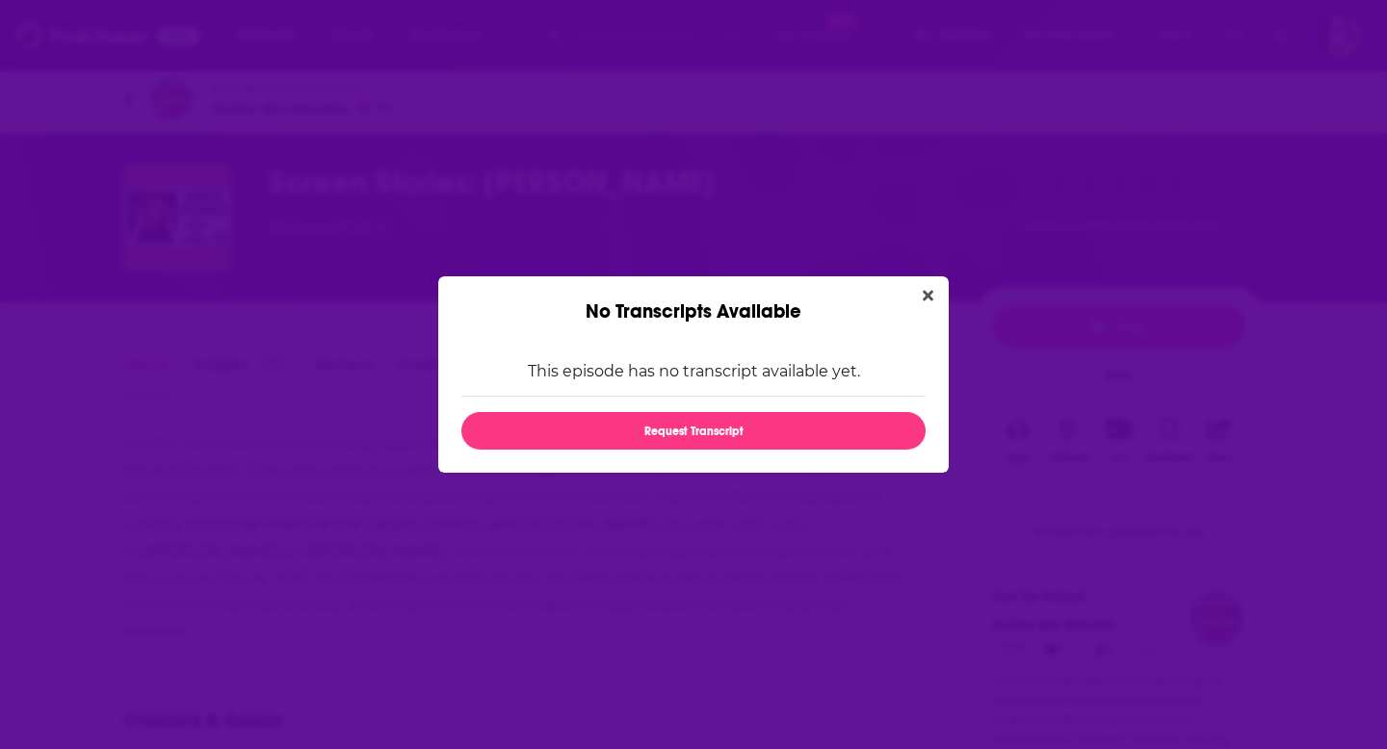
click at [929, 296] on icon "Close" at bounding box center [928, 296] width 11 height 11
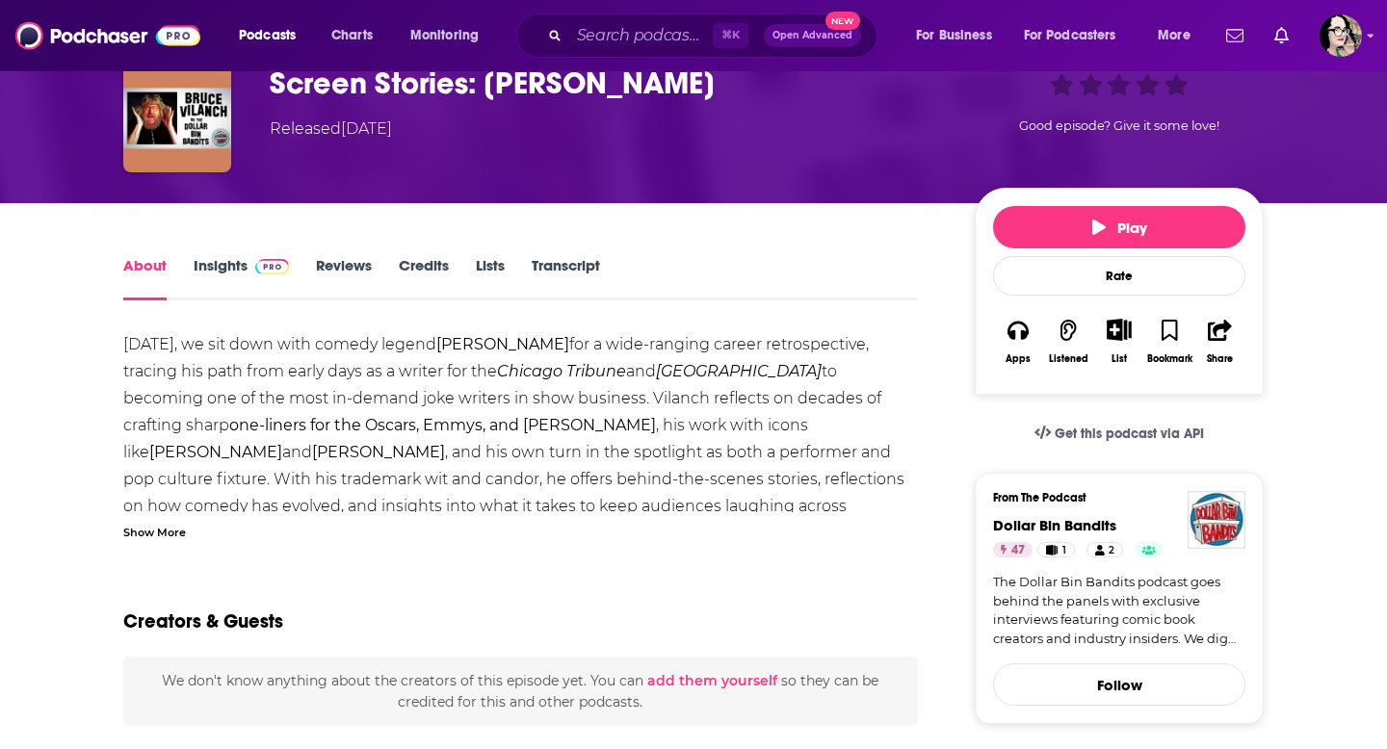
scroll to position [13, 0]
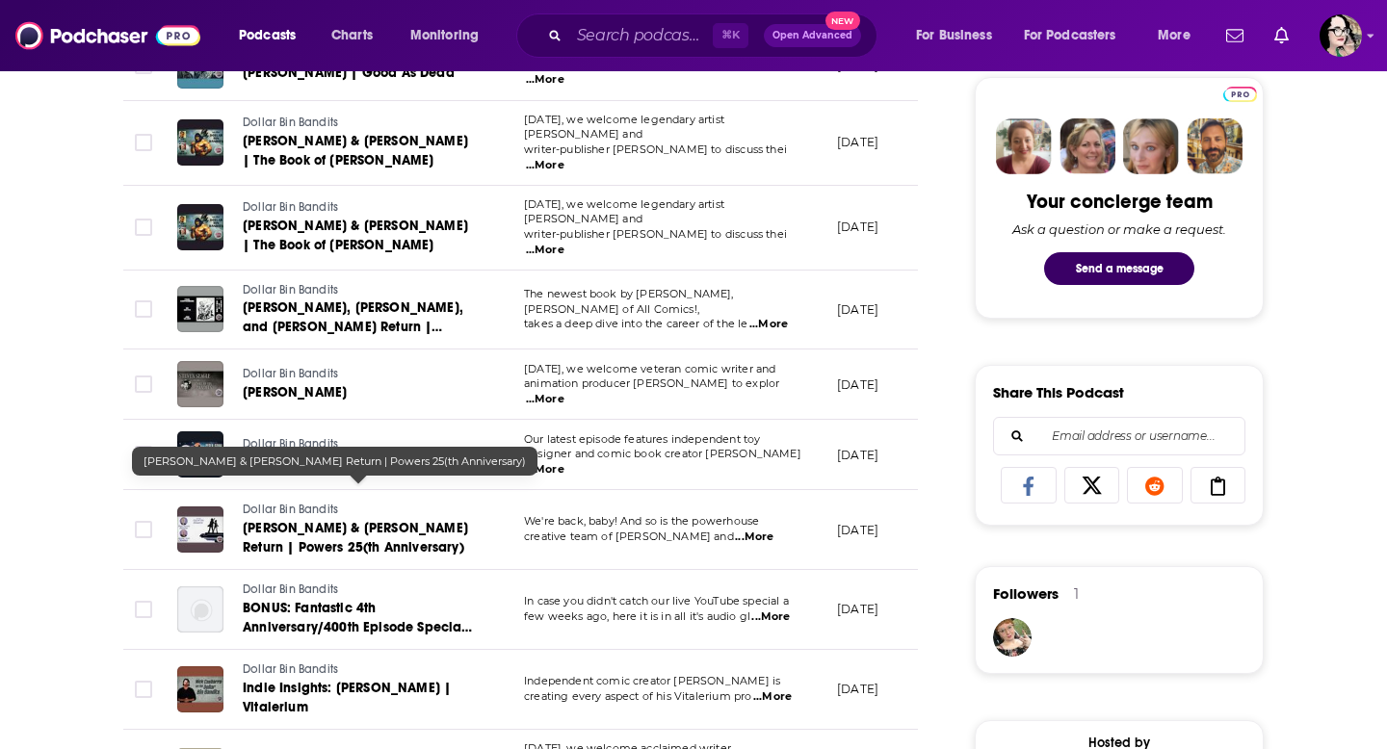
scroll to position [924, 0]
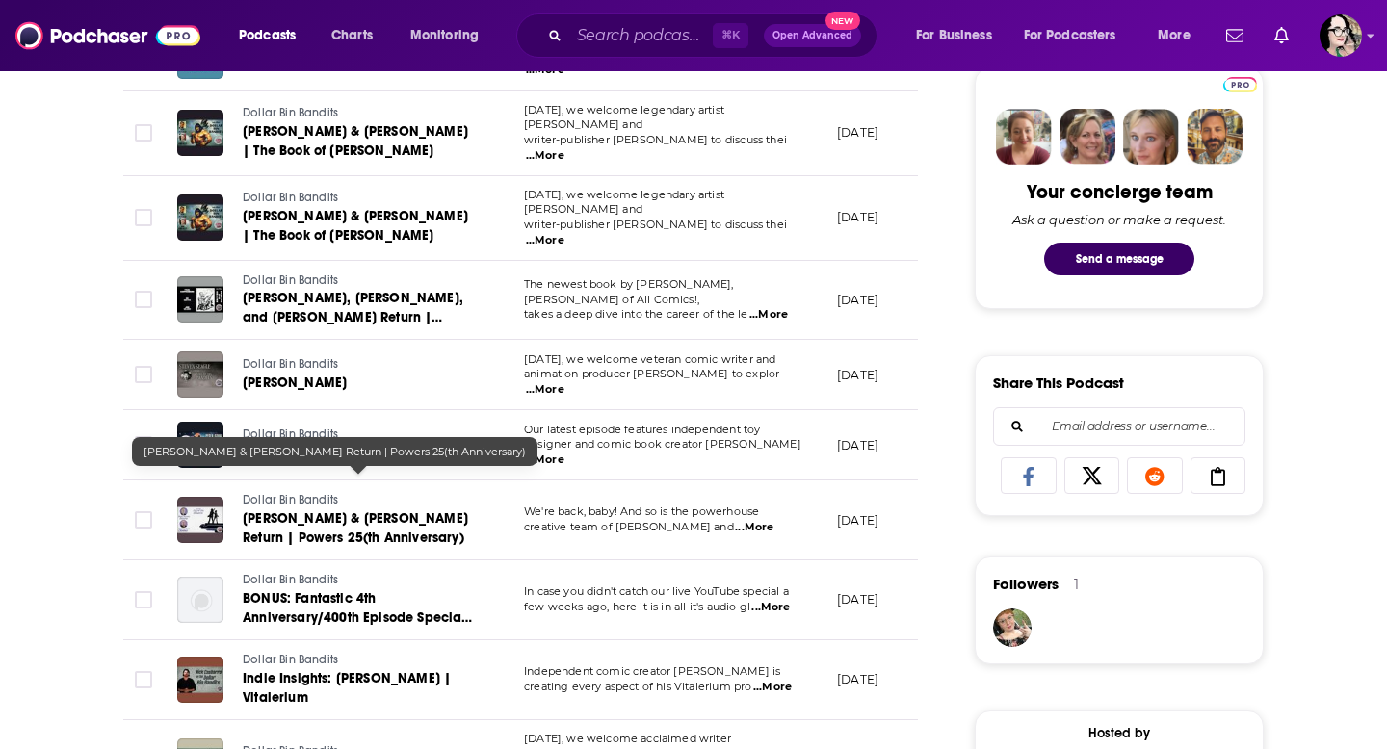
click at [318, 511] on span "[PERSON_NAME] & [PERSON_NAME] Return | Powers 25(th Anniversary)" at bounding box center [355, 529] width 225 height 36
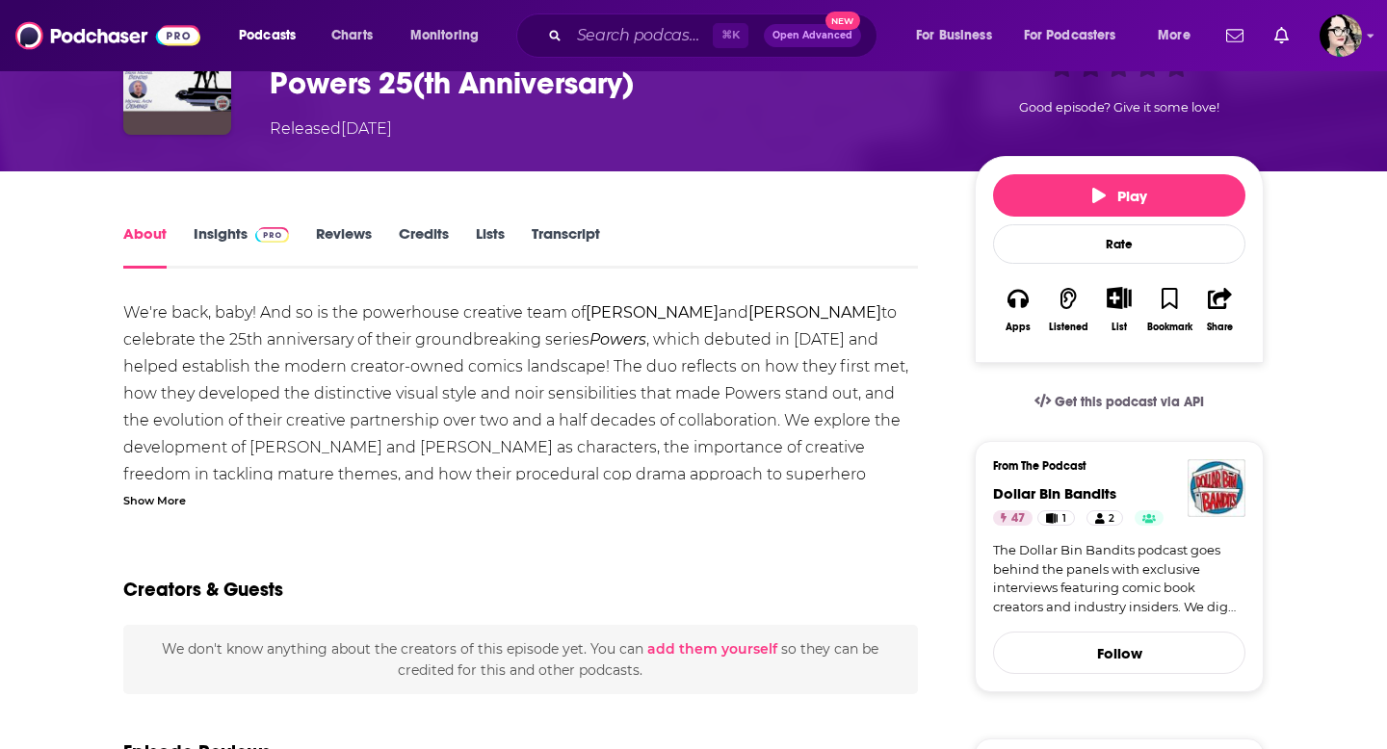
scroll to position [143, 0]
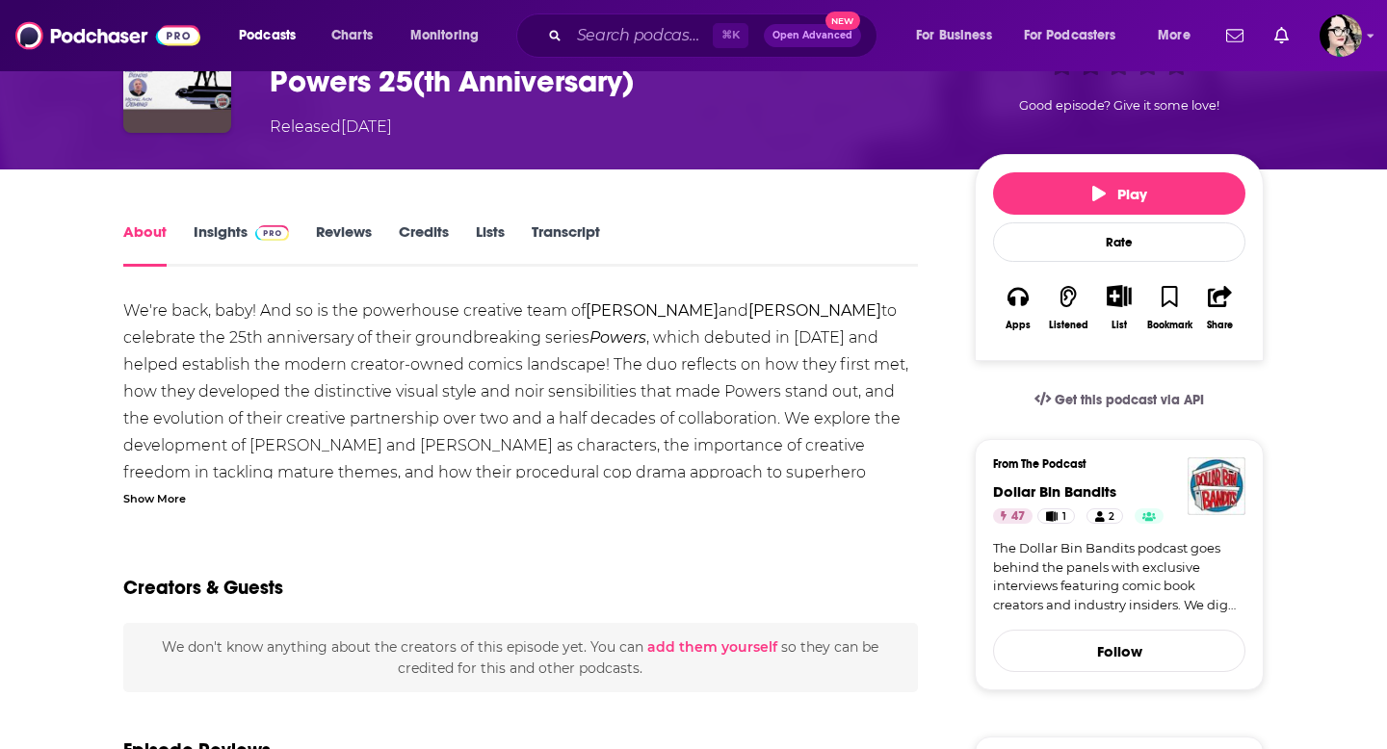
click at [164, 499] on div "Show More" at bounding box center [154, 497] width 63 height 18
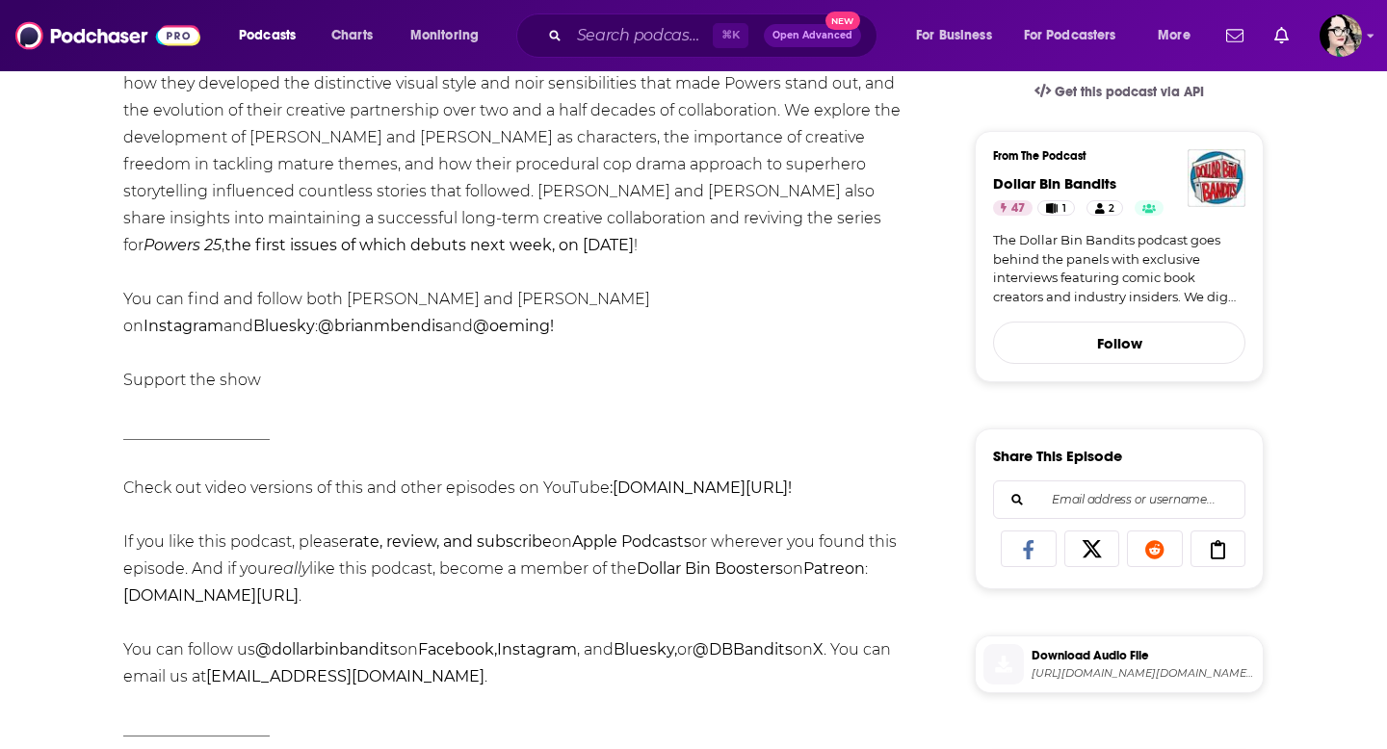
scroll to position [470, 0]
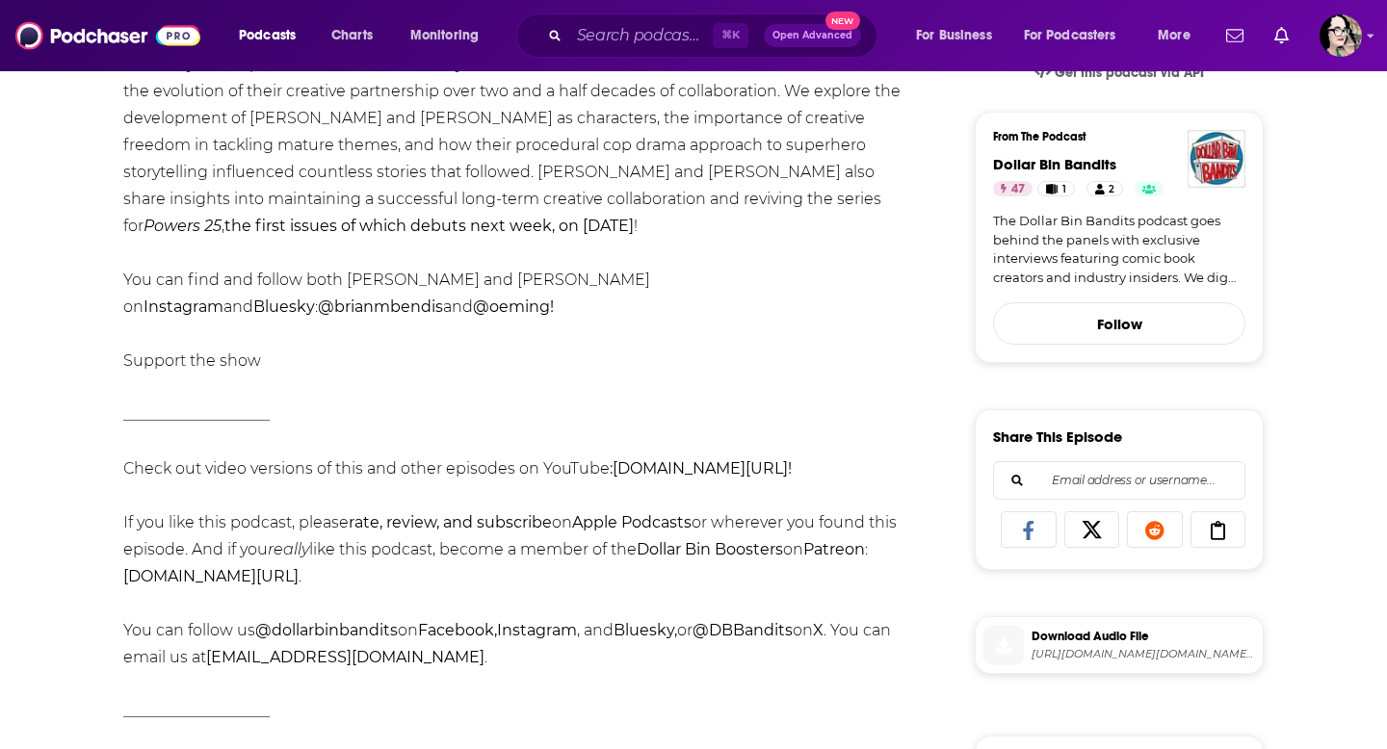
click at [374, 632] on b "@dollarbinbandits" at bounding box center [326, 630] width 143 height 18
drag, startPoint x: 401, startPoint y: 629, endPoint x: 262, endPoint y: 628, distance: 138.7
click at [260, 629] on div "We're back, baby! And so is the powerhouse creative team of Brian Michael Bendi…" at bounding box center [520, 428] width 795 height 917
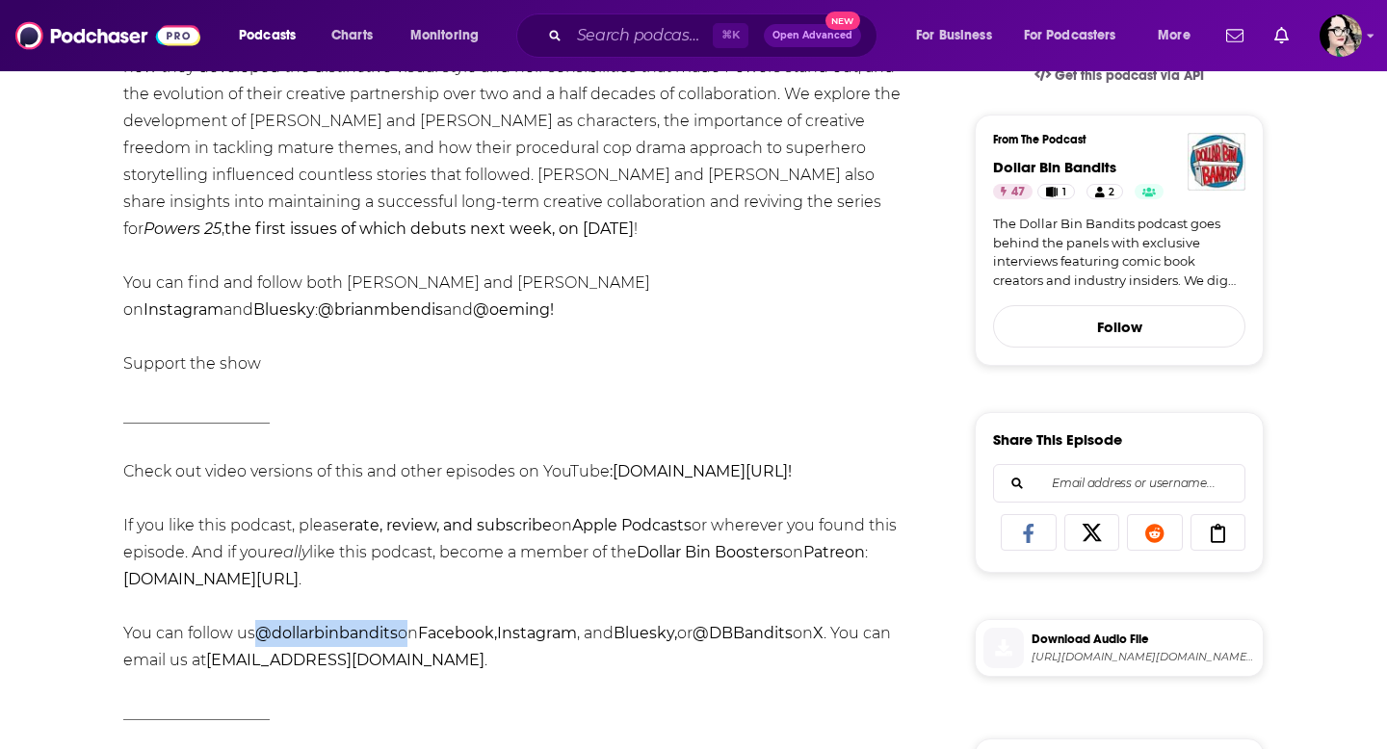
copy div "@dollarbinbandits o"
